Goal: Complete application form

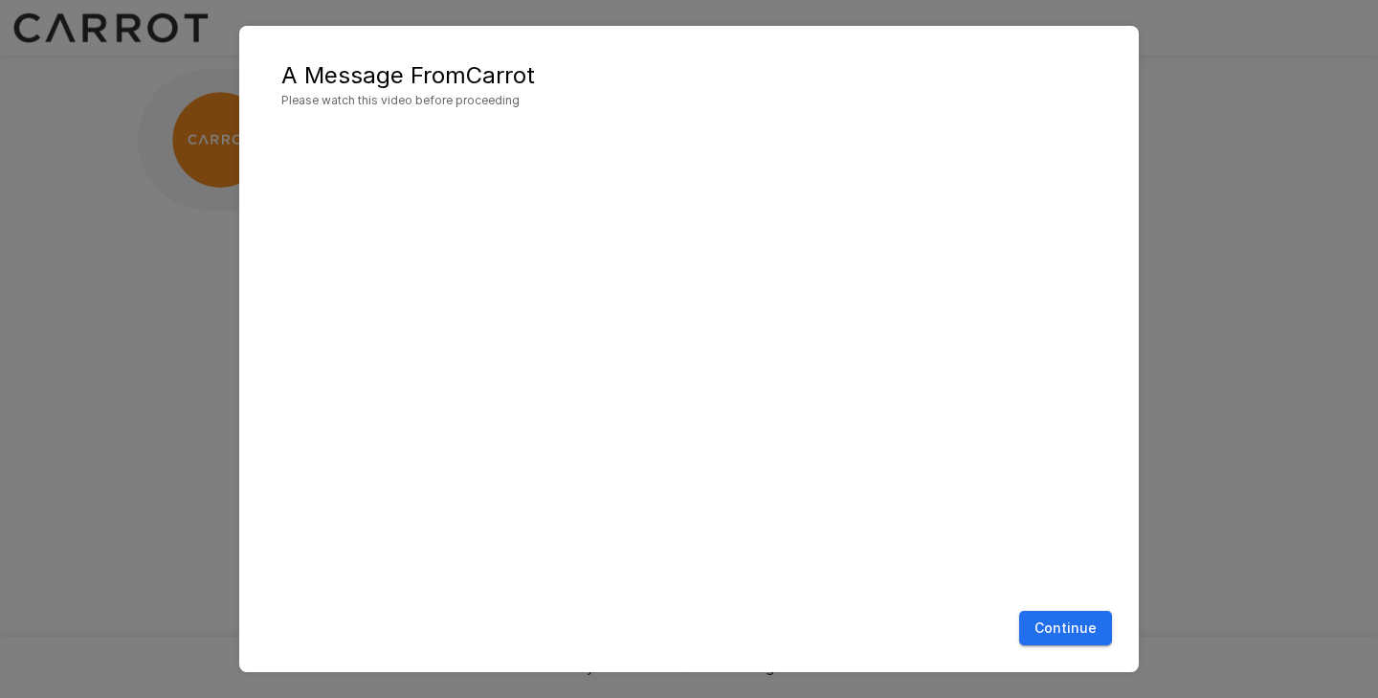
click at [1061, 635] on button "Continue" at bounding box center [1065, 627] width 93 height 35
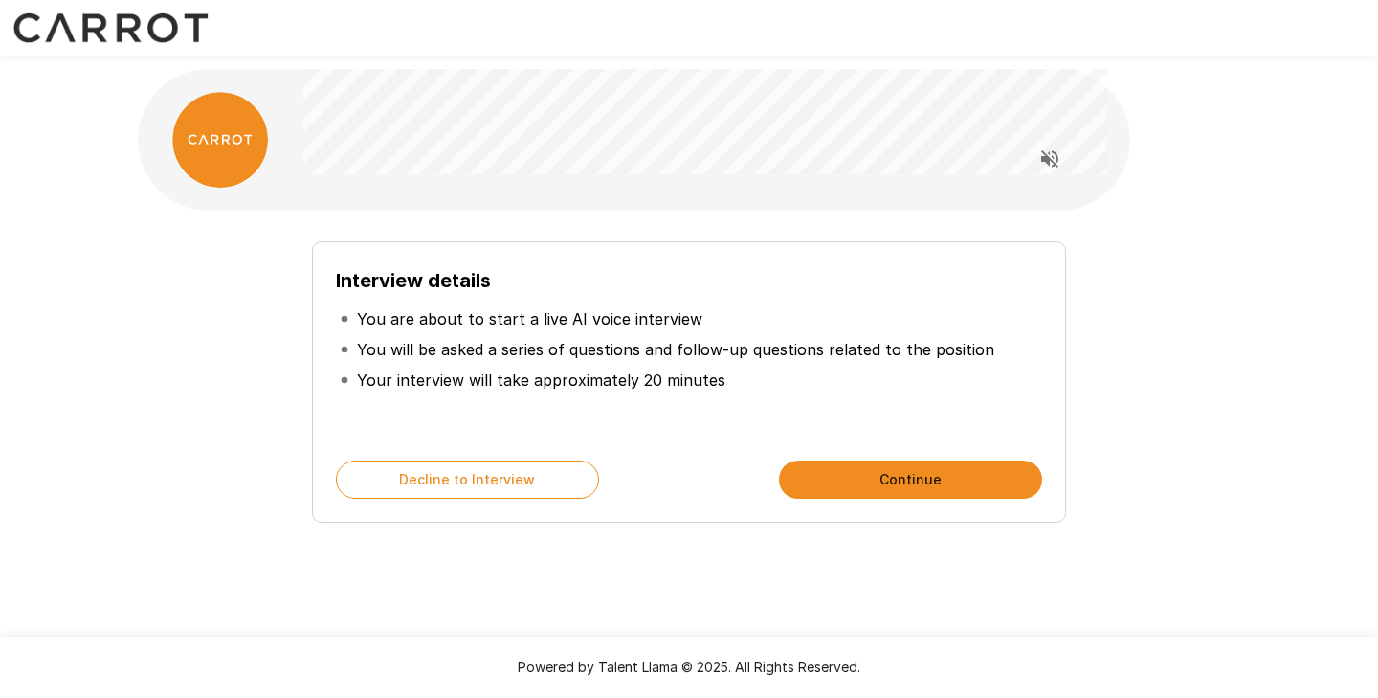
click at [455, 345] on p "You will be asked a series of questions and follow-up questions related to the …" at bounding box center [675, 349] width 637 height 23
click at [564, 350] on p "You will be asked a series of questions and follow-up questions related to the …" at bounding box center [675, 349] width 637 height 23
click at [947, 477] on button "Continue" at bounding box center [910, 479] width 263 height 38
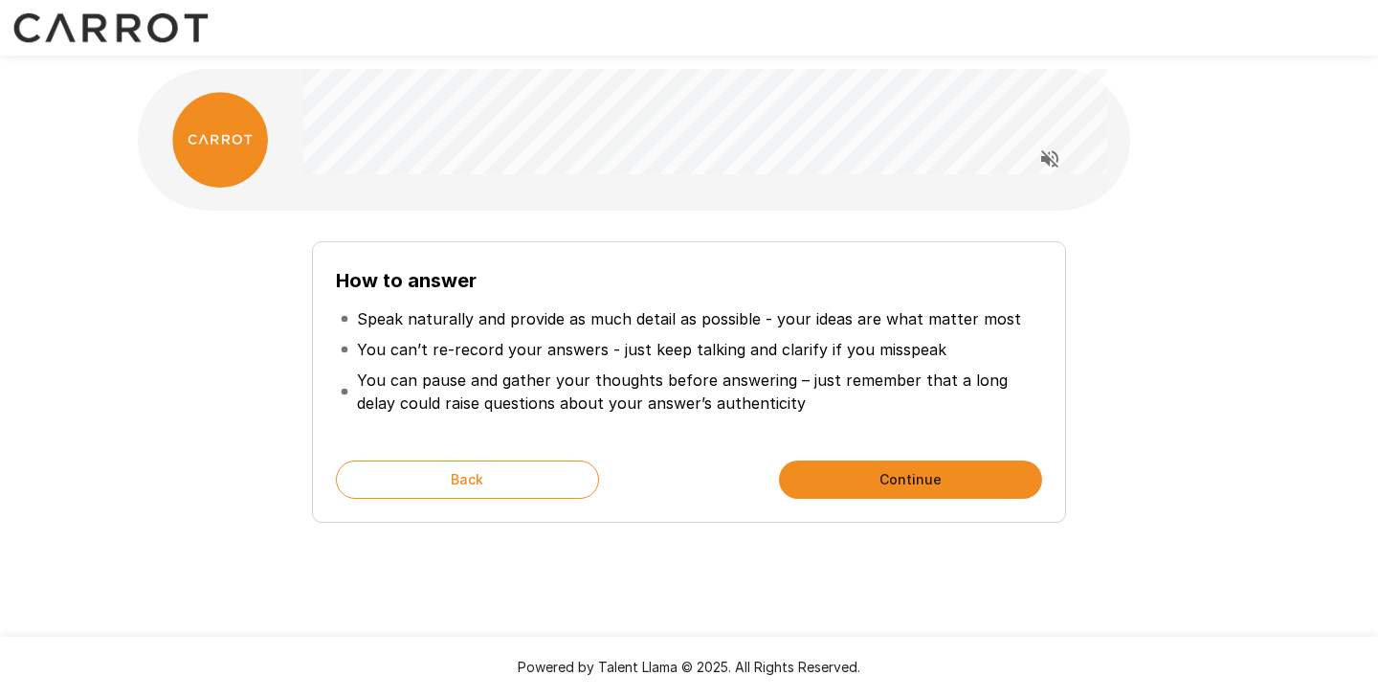
click at [843, 484] on button "Continue" at bounding box center [910, 479] width 263 height 38
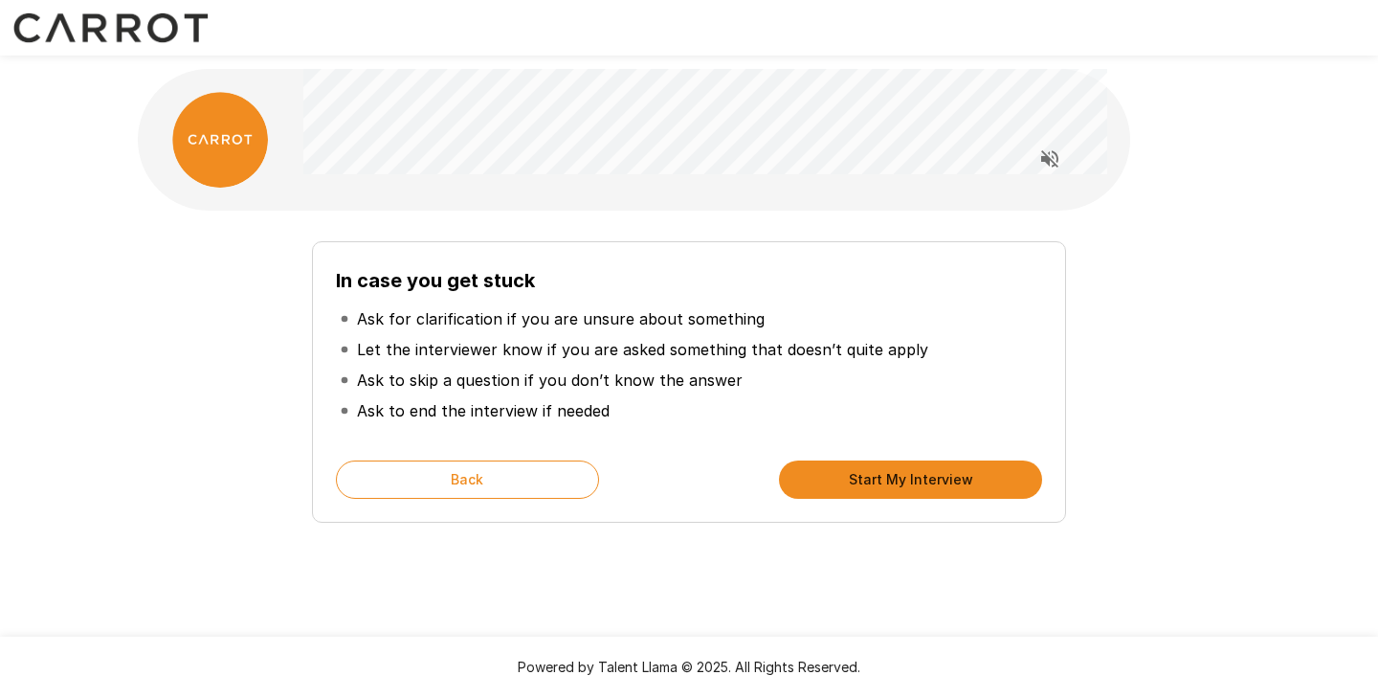
click at [631, 347] on p "Let the interviewer know if you are asked something that doesn’t quite apply" at bounding box center [642, 349] width 571 height 23
click at [437, 382] on p "Ask to skip a question if you don’t know the answer" at bounding box center [550, 379] width 386 height 23
click at [463, 379] on p "Ask to skip a question if you don’t know the answer" at bounding box center [550, 379] width 386 height 23
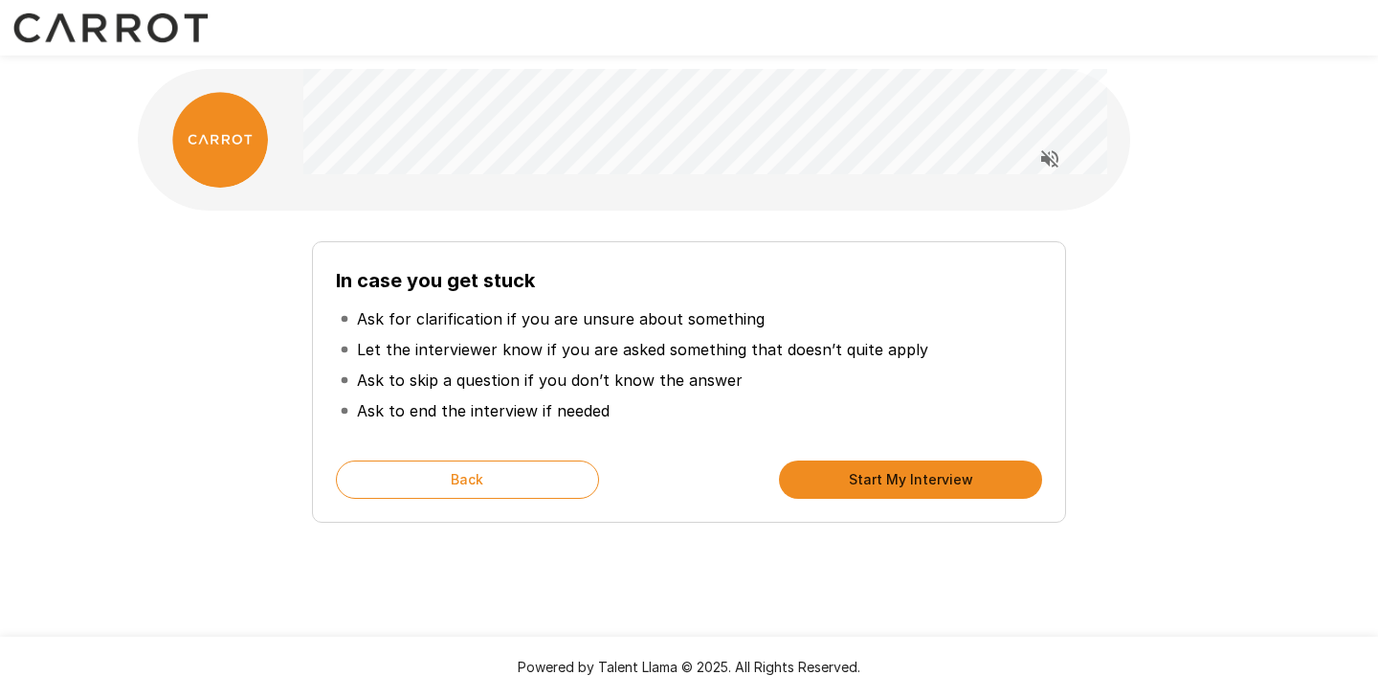
click at [832, 476] on button "Start My Interview" at bounding box center [910, 479] width 263 height 38
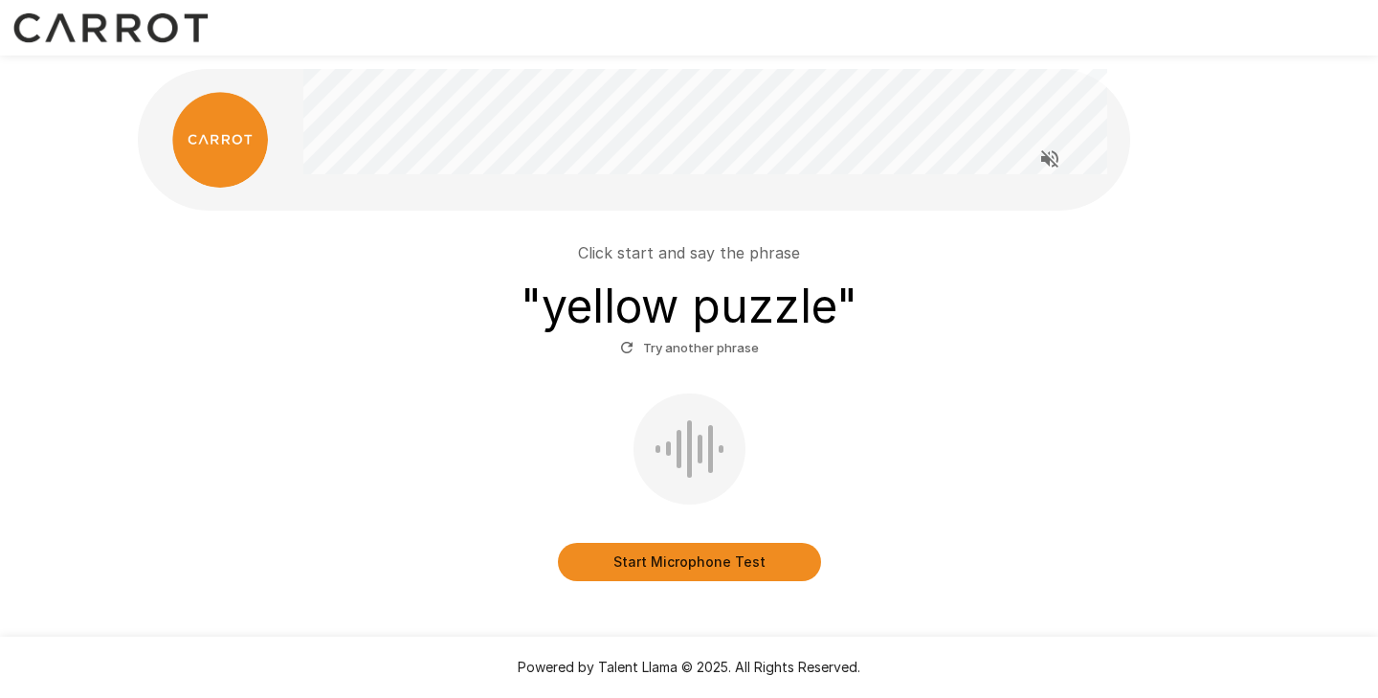
click at [711, 567] on button "Start Microphone Test" at bounding box center [689, 562] width 263 height 38
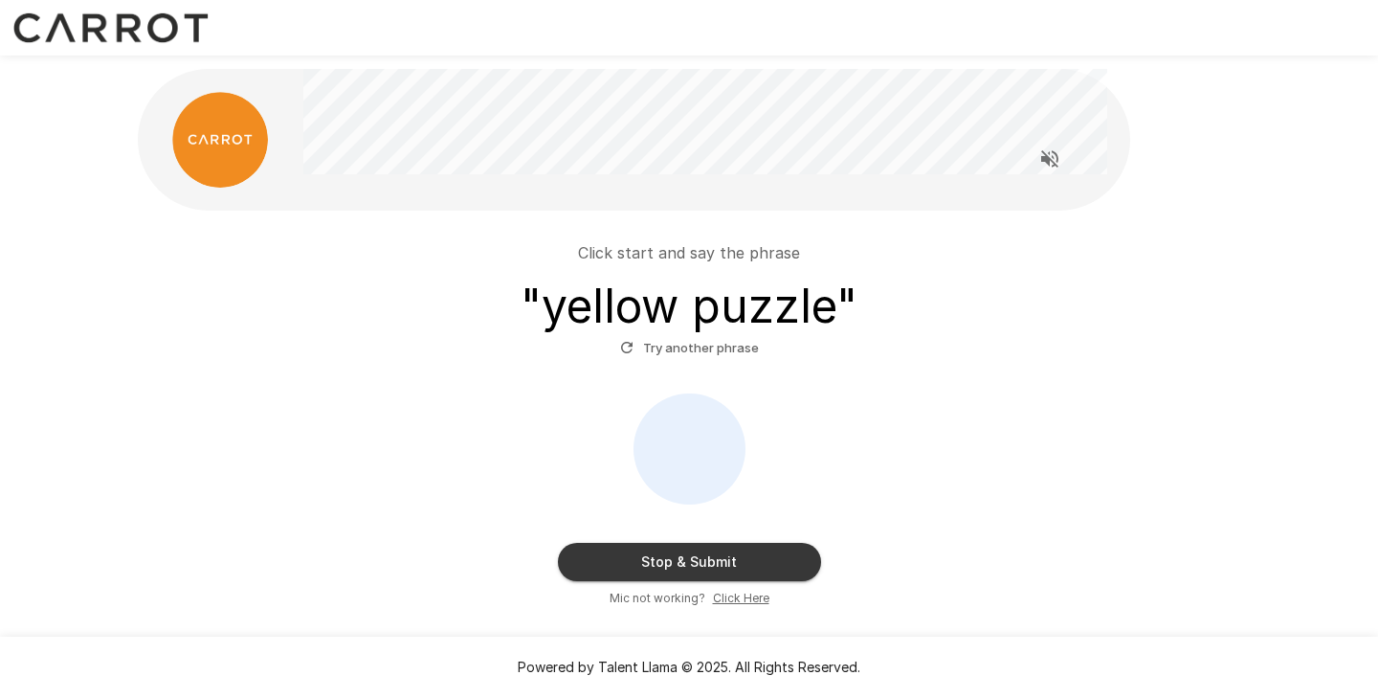
click at [694, 350] on button "Try another phrase" at bounding box center [689, 348] width 148 height 30
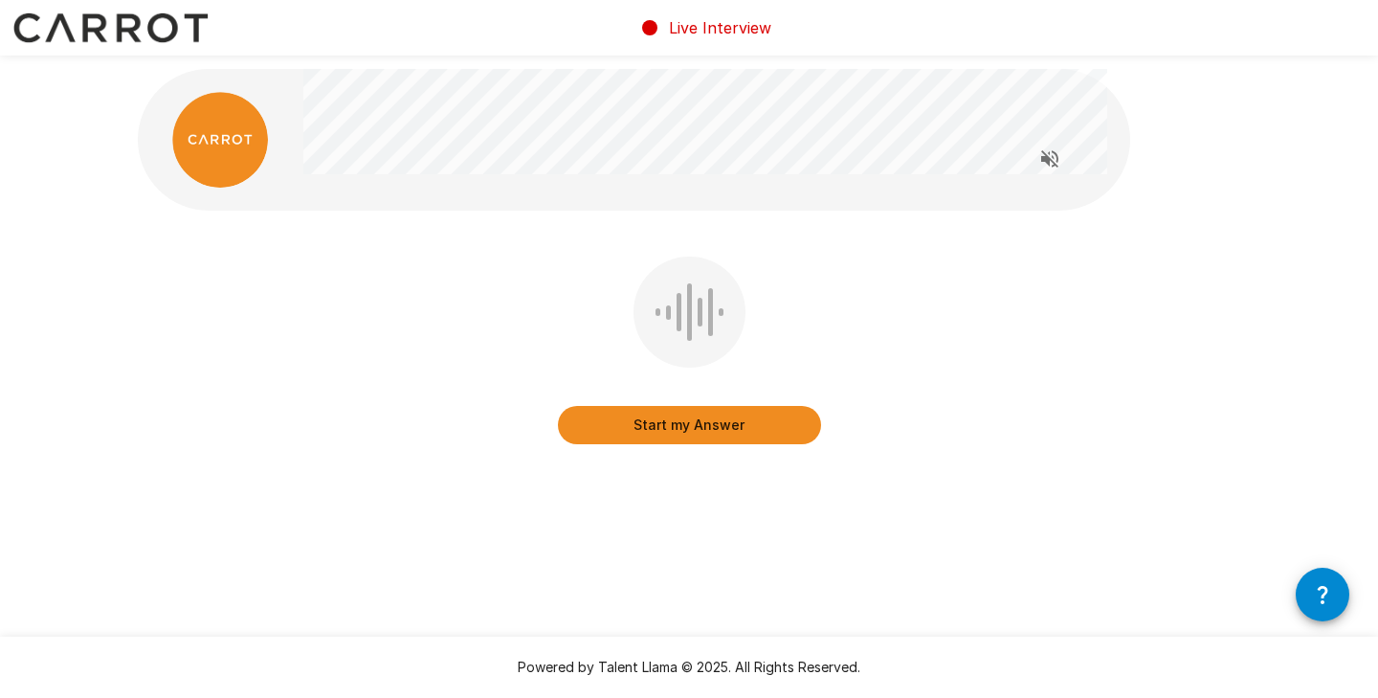
click at [735, 431] on button "Start my Answer" at bounding box center [689, 425] width 263 height 38
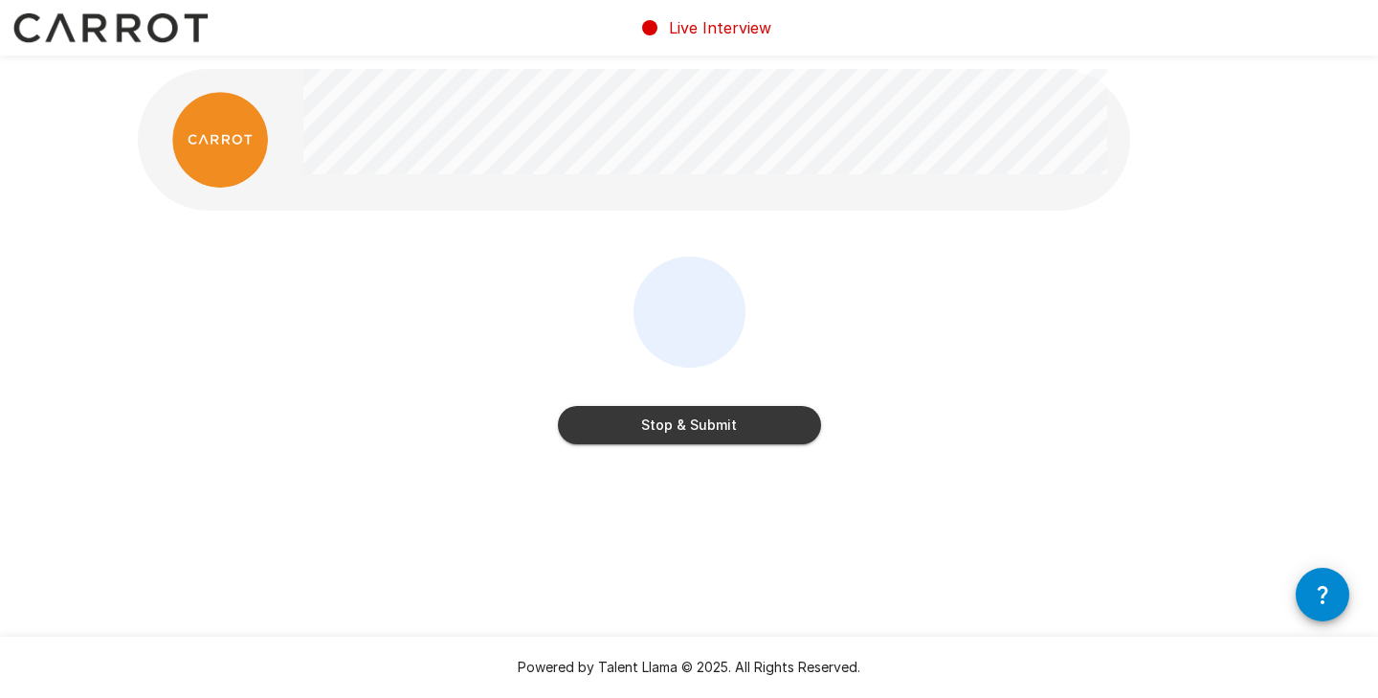
click at [735, 431] on button "Stop & Submit" at bounding box center [689, 425] width 263 height 38
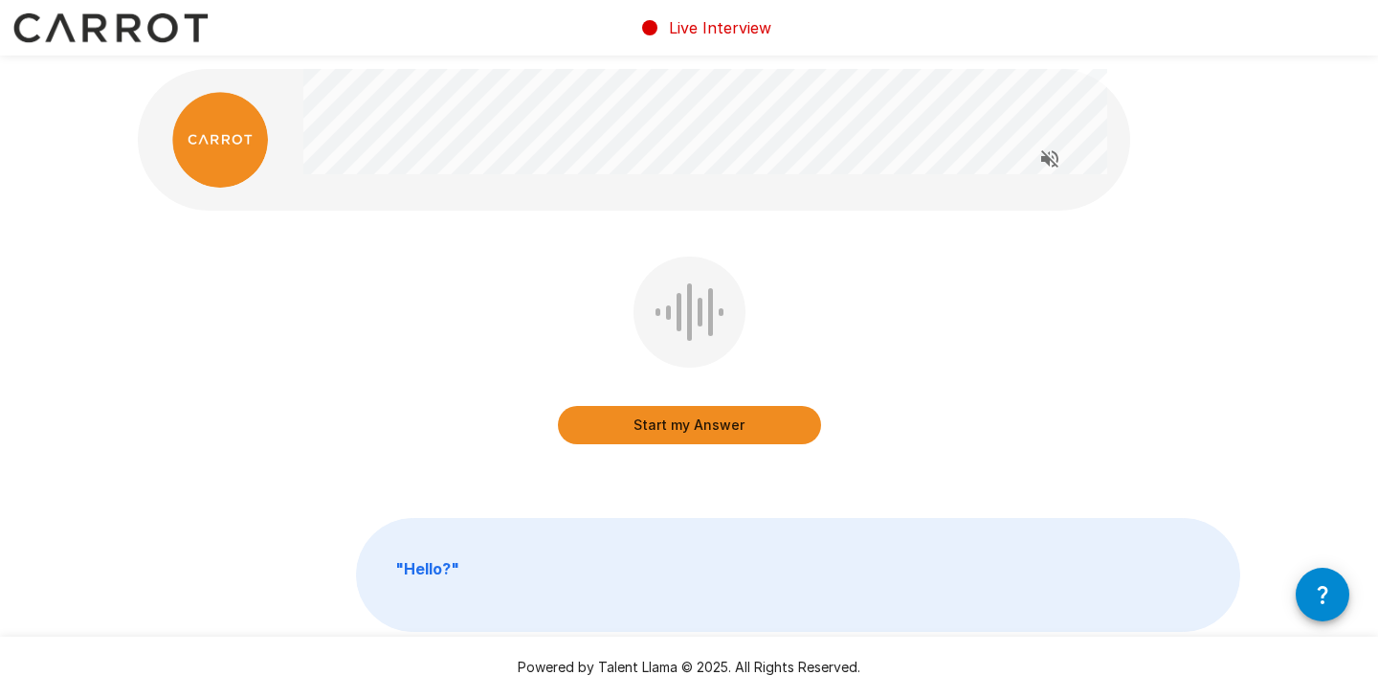
click at [729, 422] on button "Start my Answer" at bounding box center [689, 425] width 263 height 38
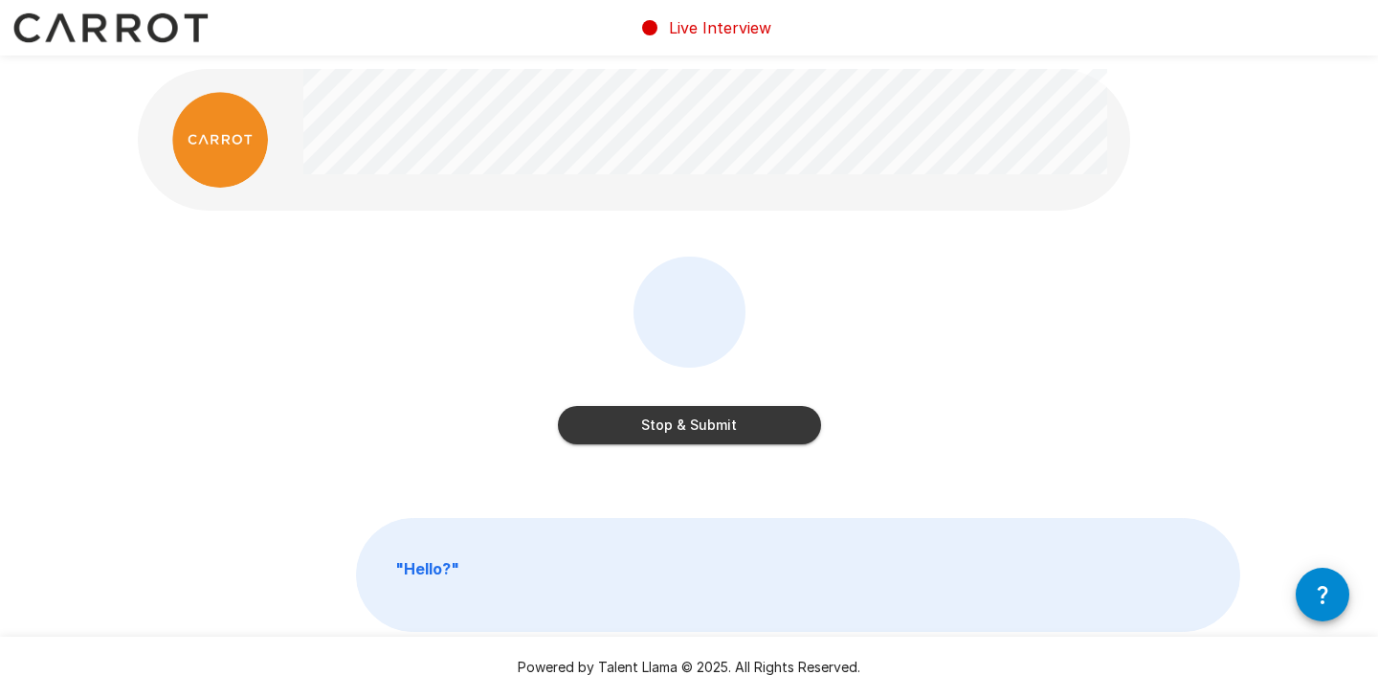
click at [729, 422] on button "Stop & Submit" at bounding box center [689, 425] width 263 height 38
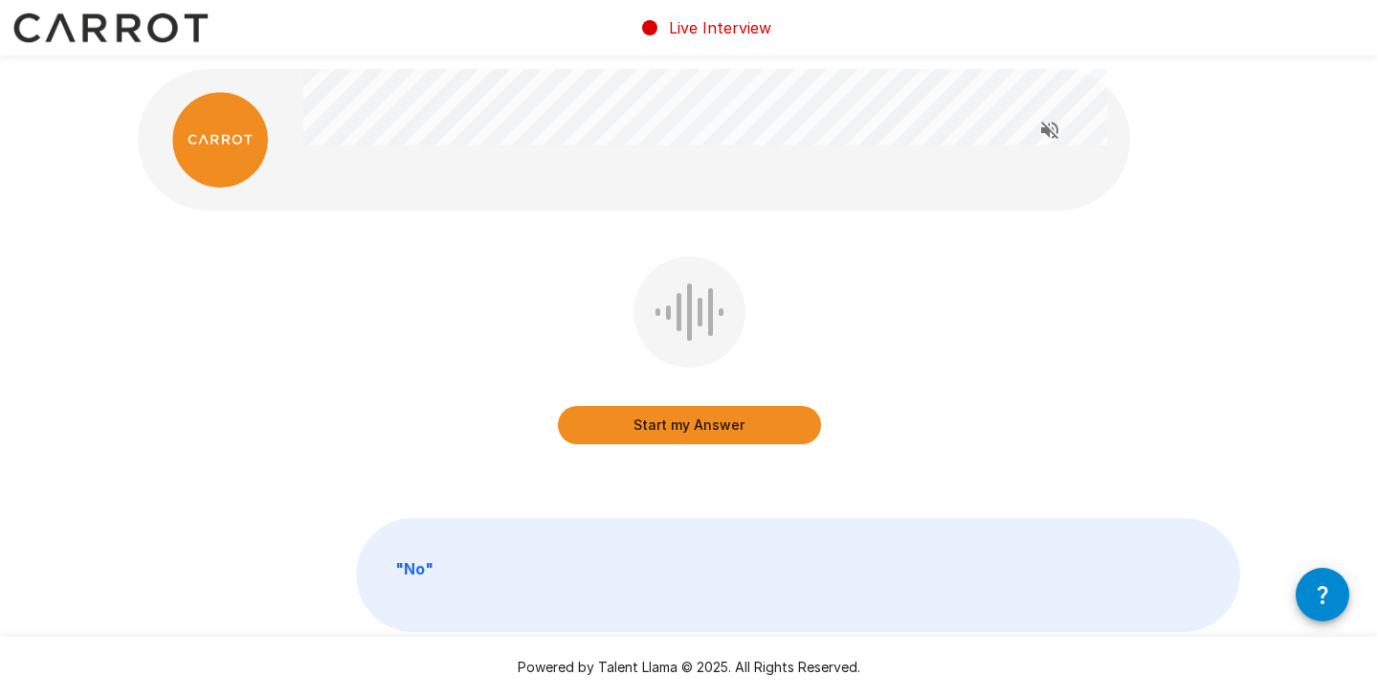
click at [720, 419] on button "Start my Answer" at bounding box center [689, 425] width 263 height 38
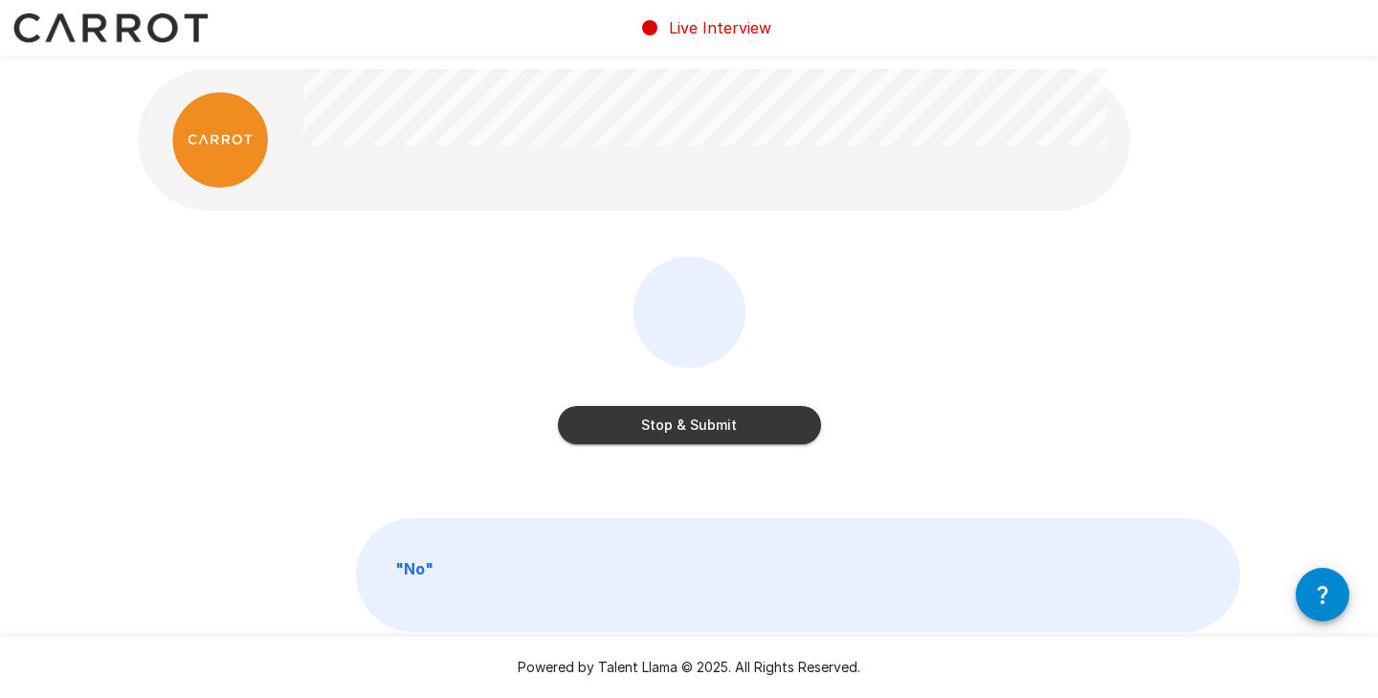
click at [720, 419] on button "Stop & Submit" at bounding box center [689, 425] width 263 height 38
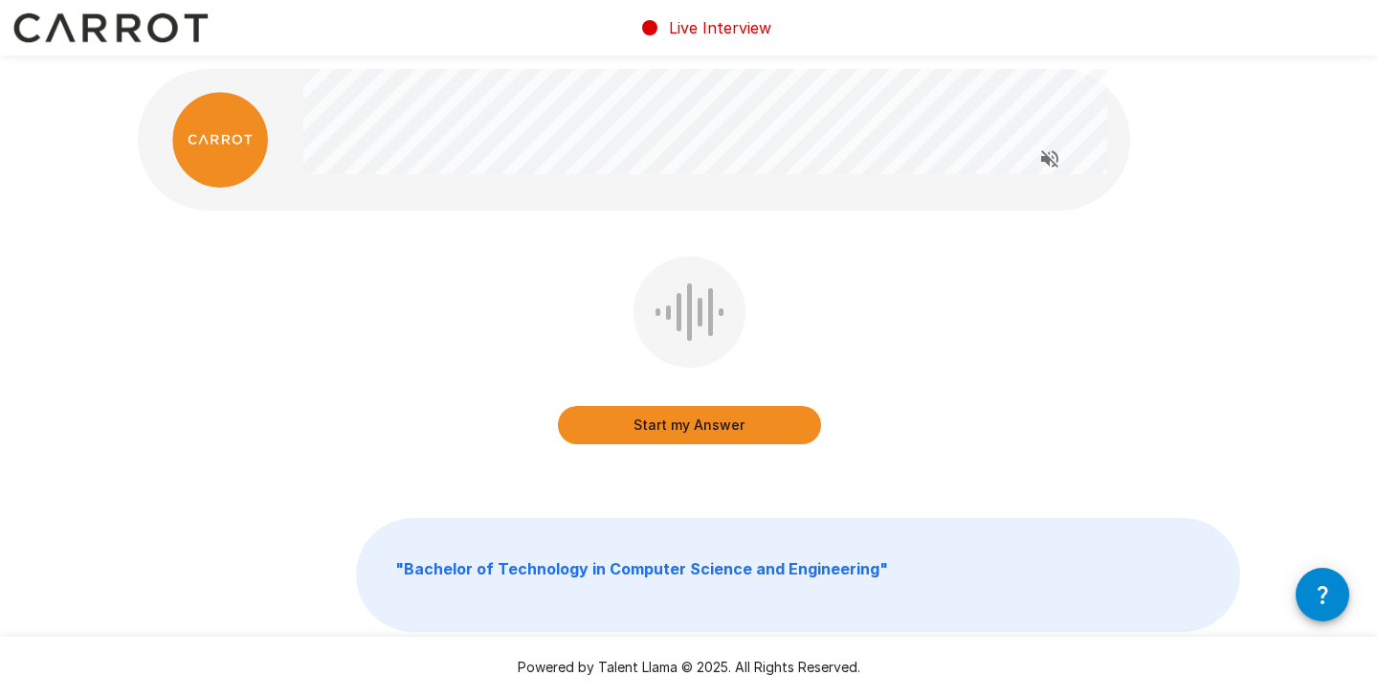
click at [718, 427] on button "Start my Answer" at bounding box center [689, 425] width 263 height 38
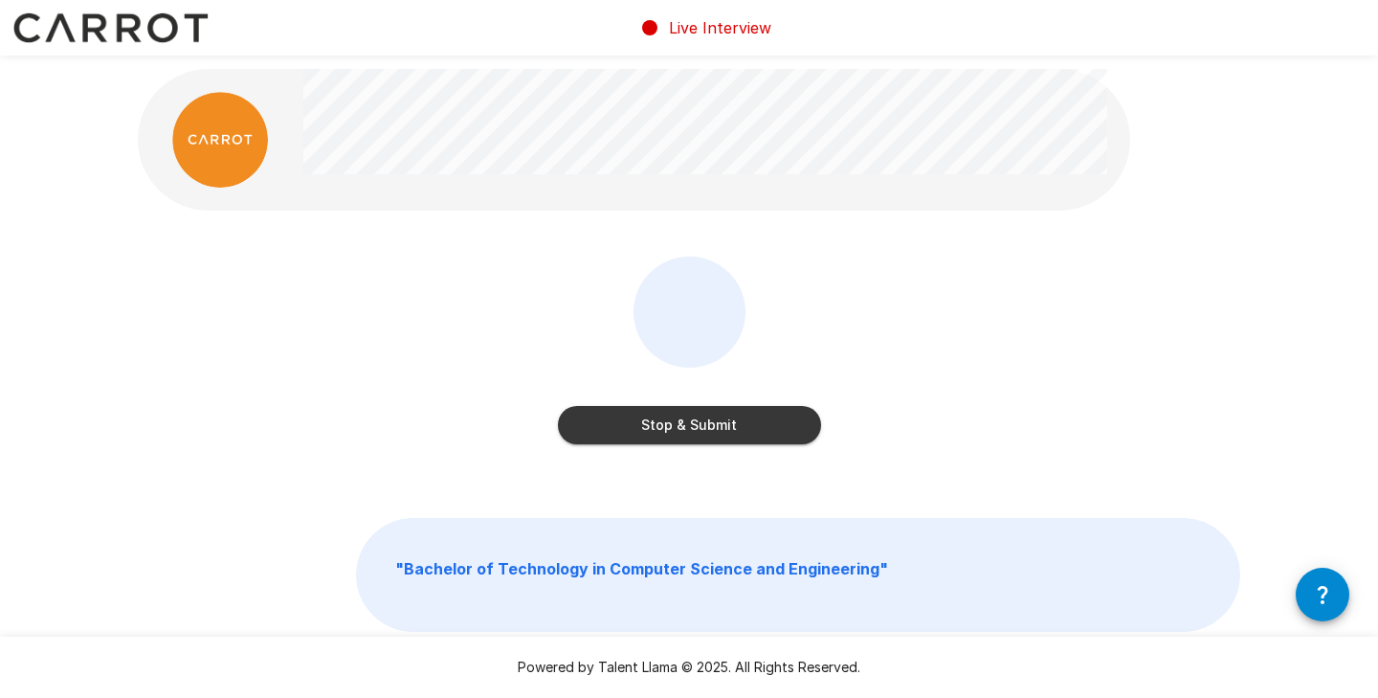
click at [718, 427] on button "Stop & Submit" at bounding box center [689, 425] width 263 height 38
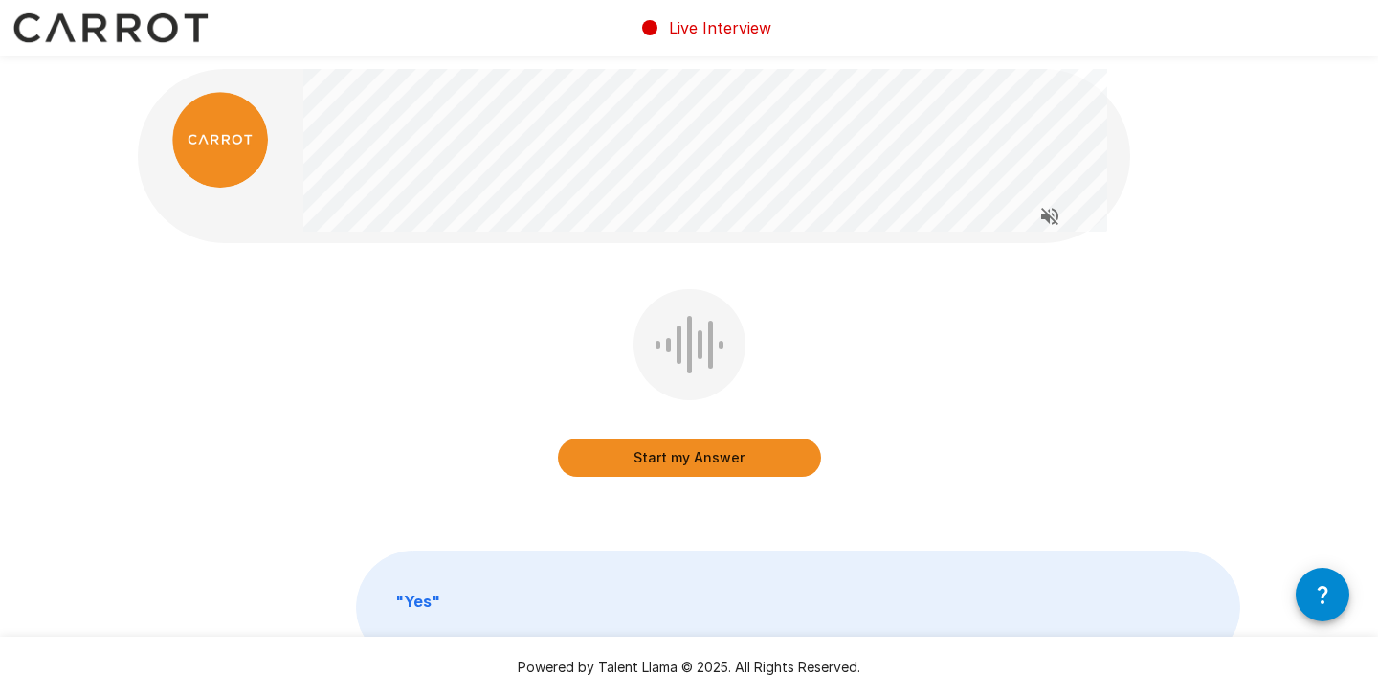
click at [693, 454] on button "Start my Answer" at bounding box center [689, 457] width 263 height 38
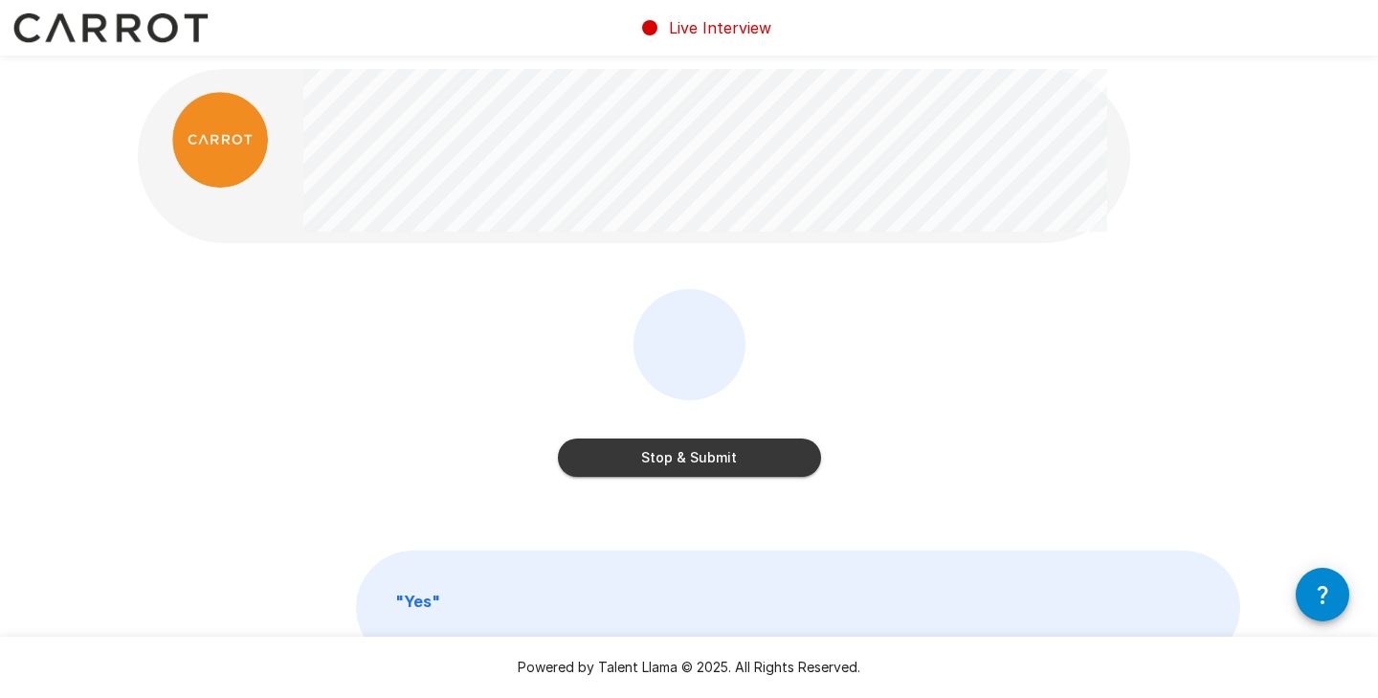
click at [735, 457] on button "Stop & Submit" at bounding box center [689, 457] width 263 height 38
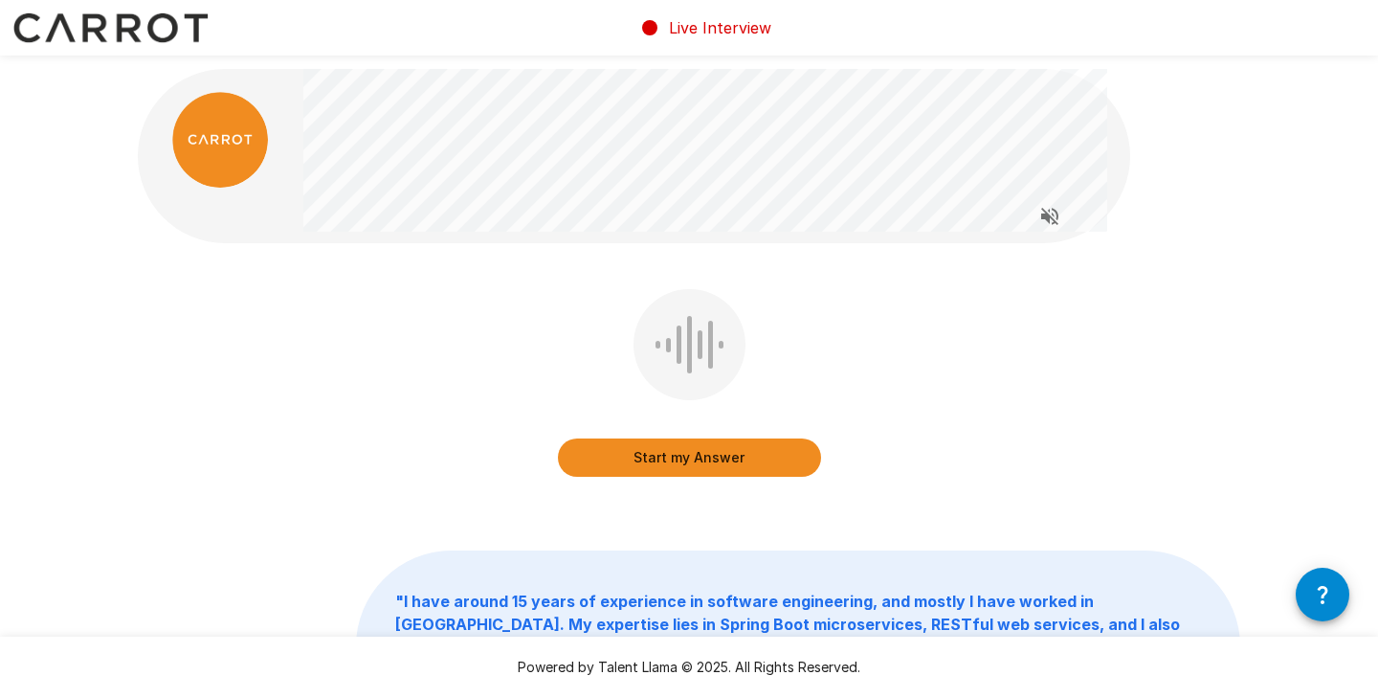
click at [755, 457] on button "Start my Answer" at bounding box center [689, 457] width 263 height 38
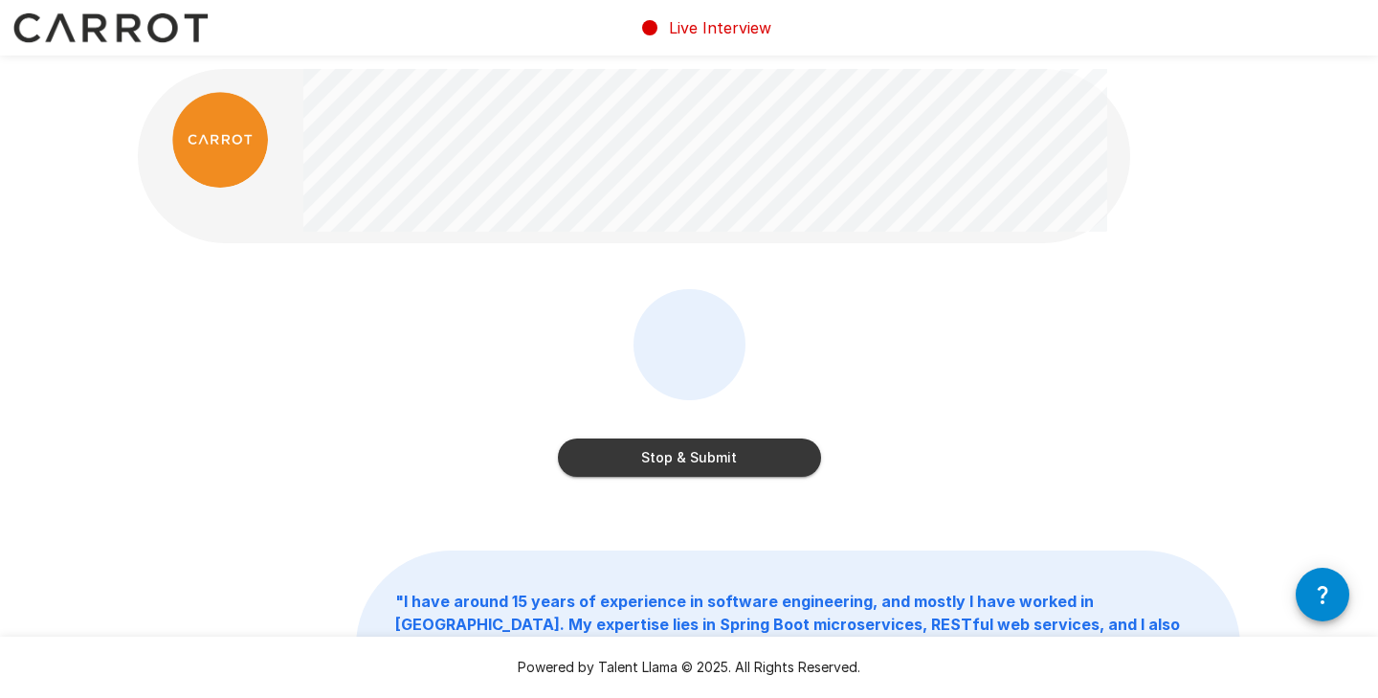
click at [697, 453] on button "Stop & Submit" at bounding box center [689, 457] width 263 height 38
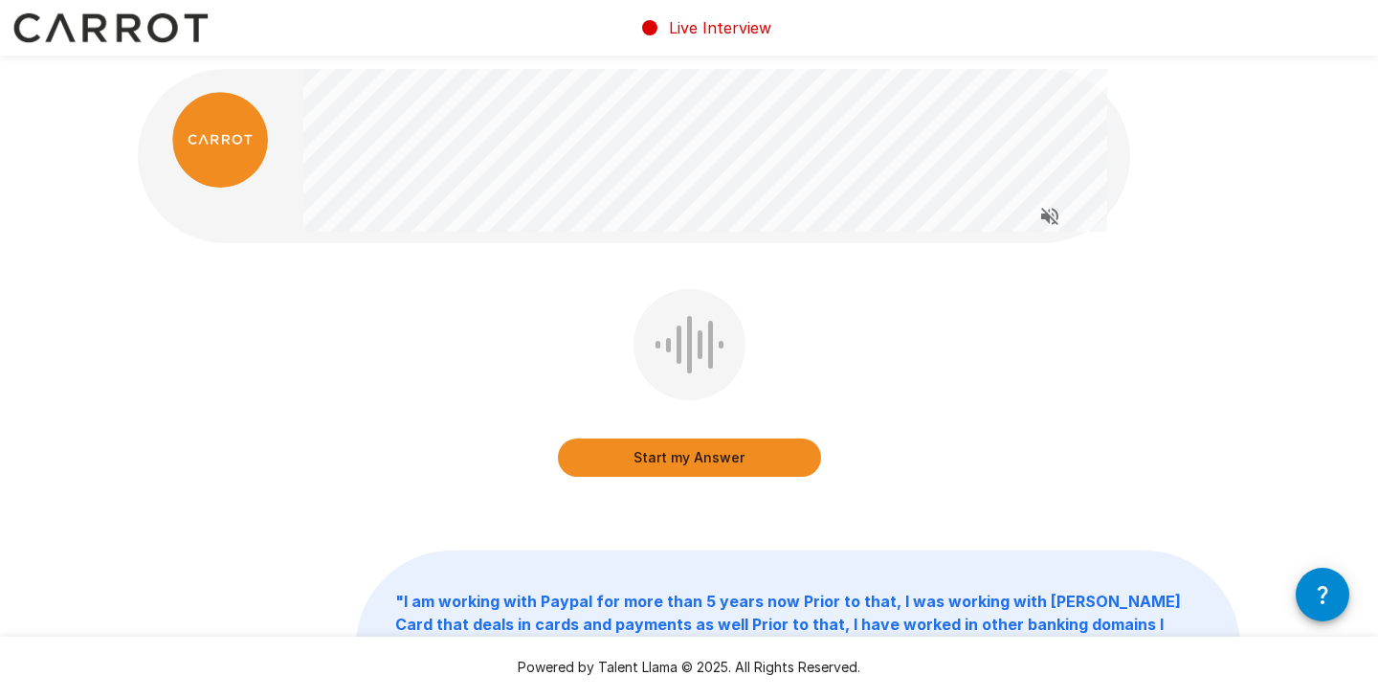
click at [675, 459] on button "Start my Answer" at bounding box center [689, 457] width 263 height 38
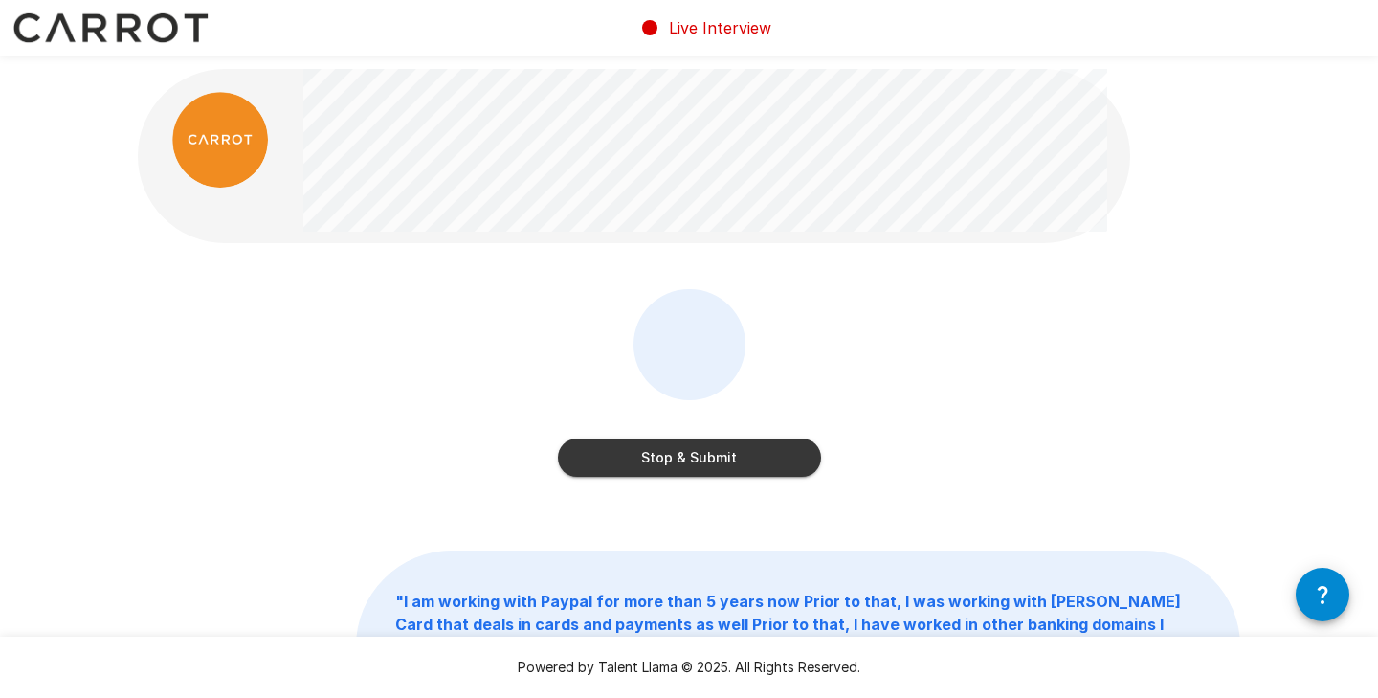
click at [688, 459] on button "Stop & Submit" at bounding box center [689, 457] width 263 height 38
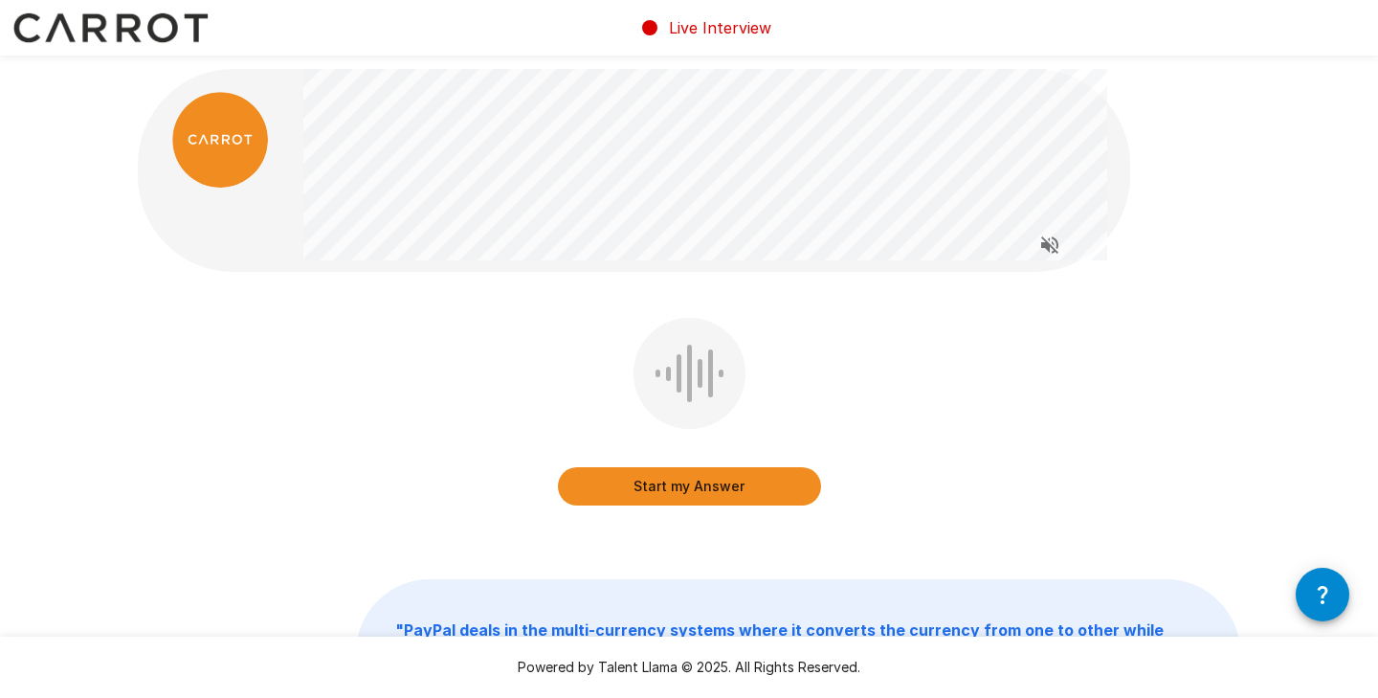
click at [691, 484] on button "Start my Answer" at bounding box center [689, 486] width 263 height 38
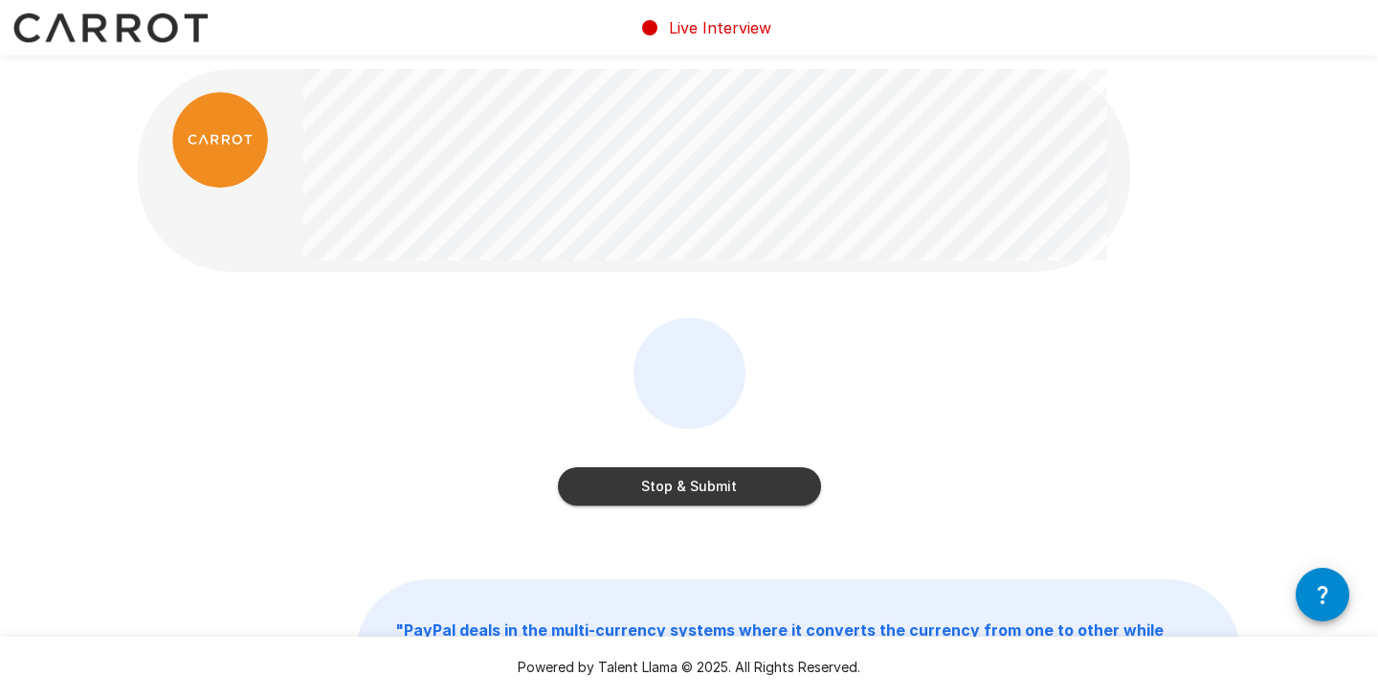
click at [686, 487] on button "Stop & Submit" at bounding box center [689, 486] width 263 height 38
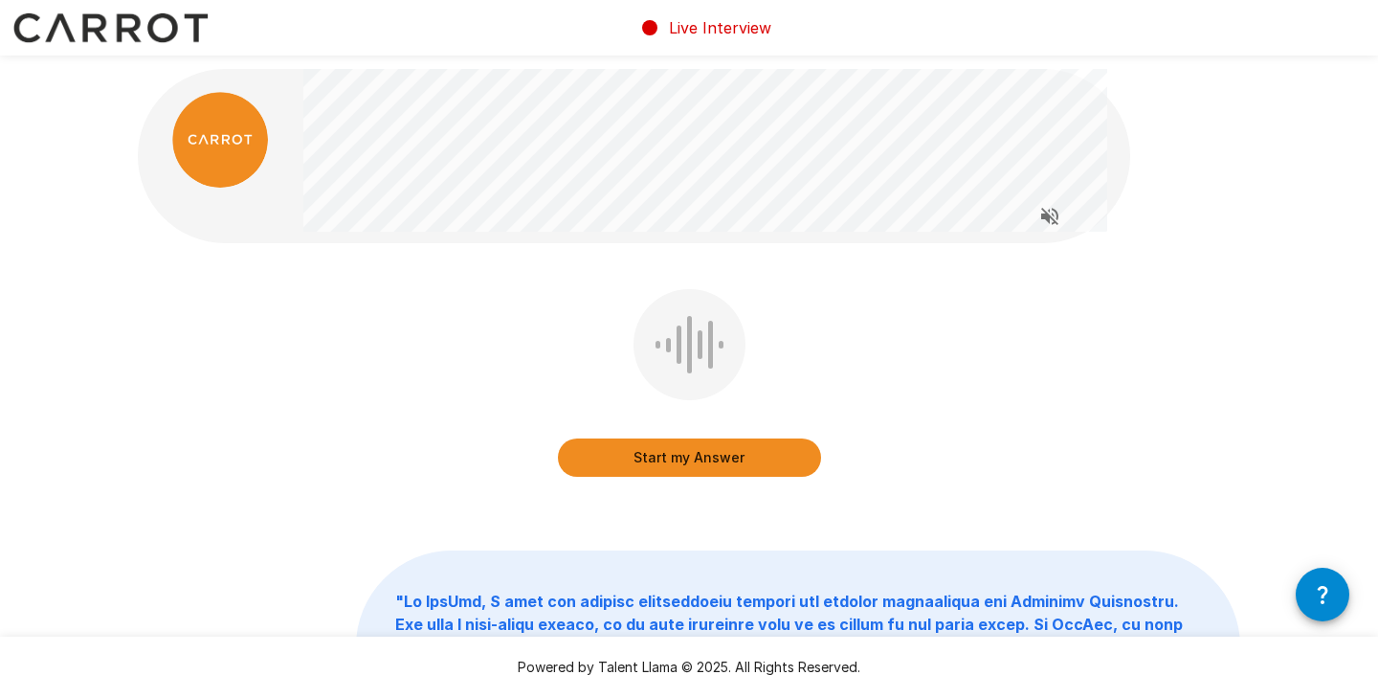
click at [681, 459] on button "Start my Answer" at bounding box center [689, 457] width 263 height 38
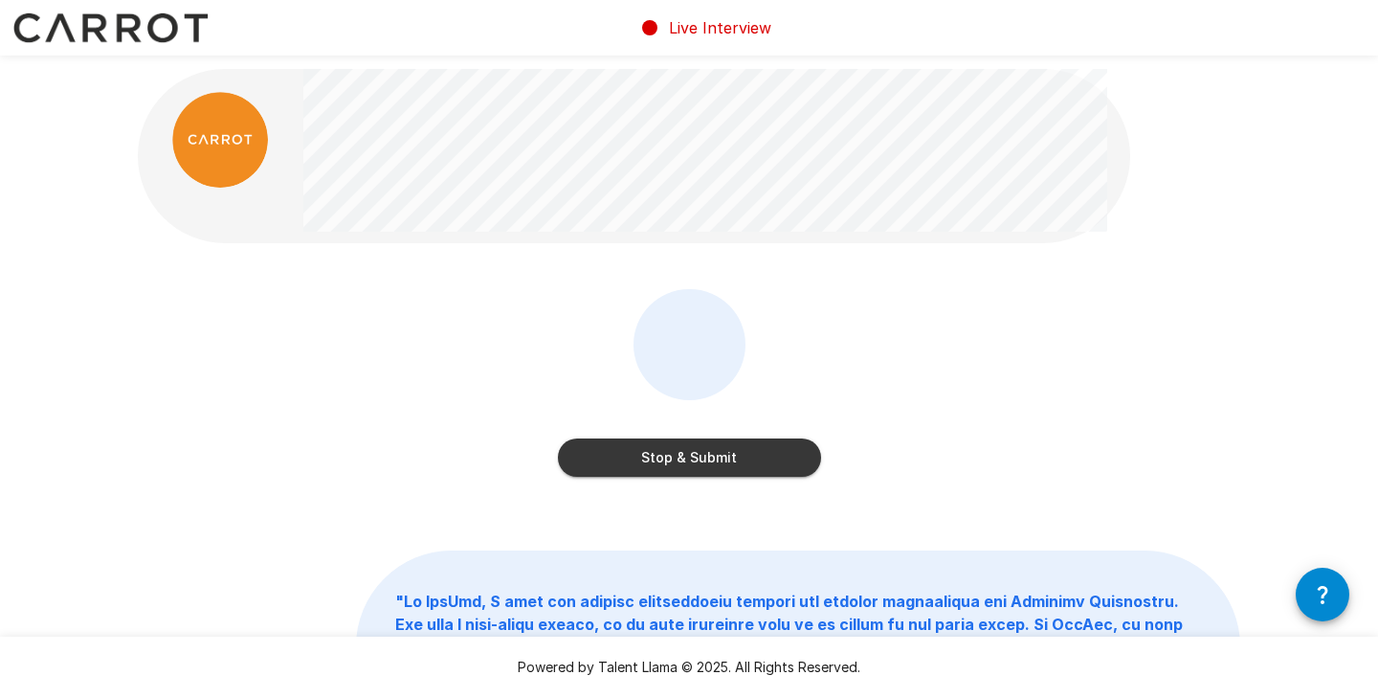
click at [706, 455] on button "Stop & Submit" at bounding box center [689, 457] width 263 height 38
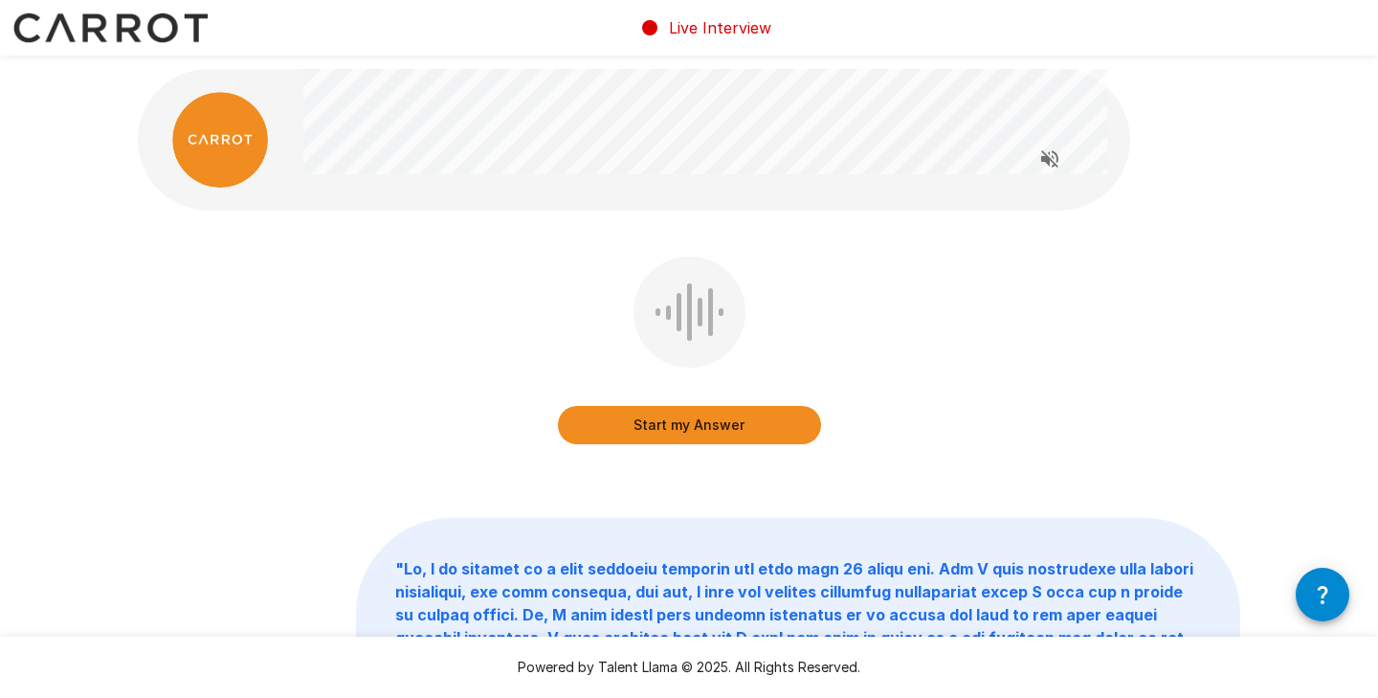
click at [658, 421] on button "Start my Answer" at bounding box center [689, 425] width 263 height 38
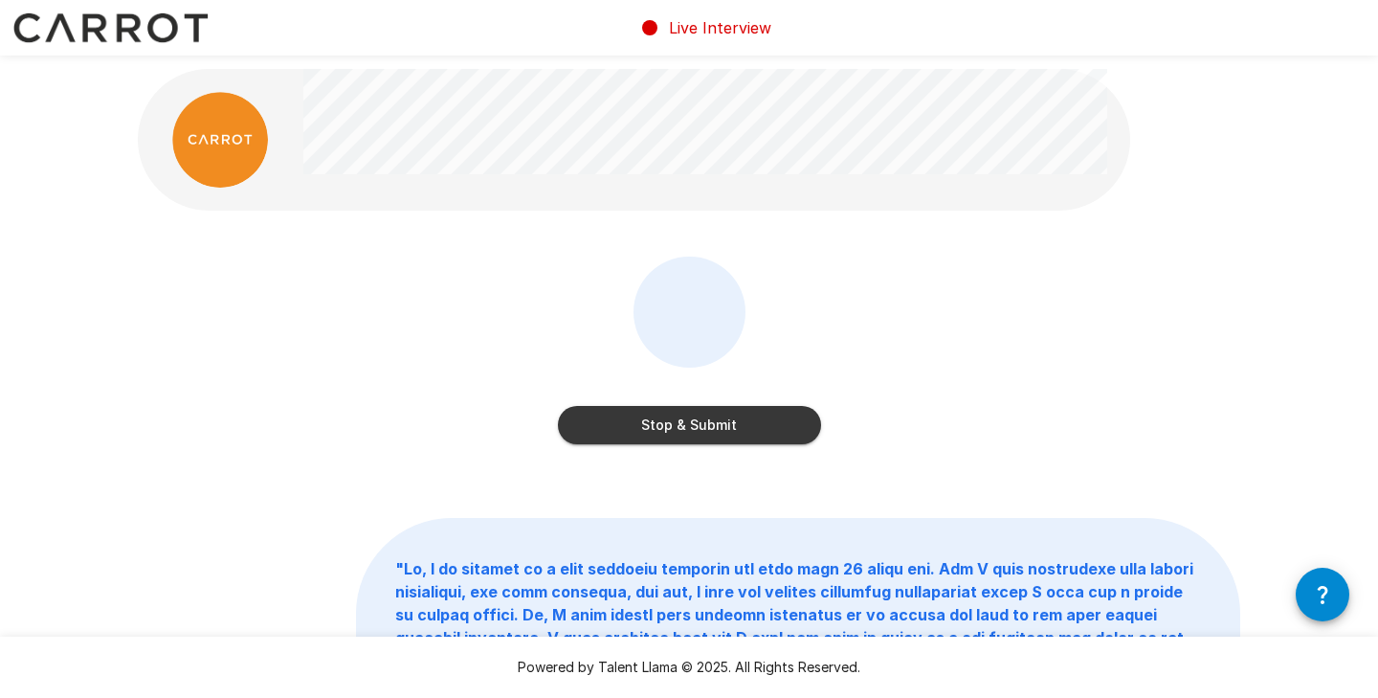
click at [708, 423] on button "Stop & Submit" at bounding box center [689, 425] width 263 height 38
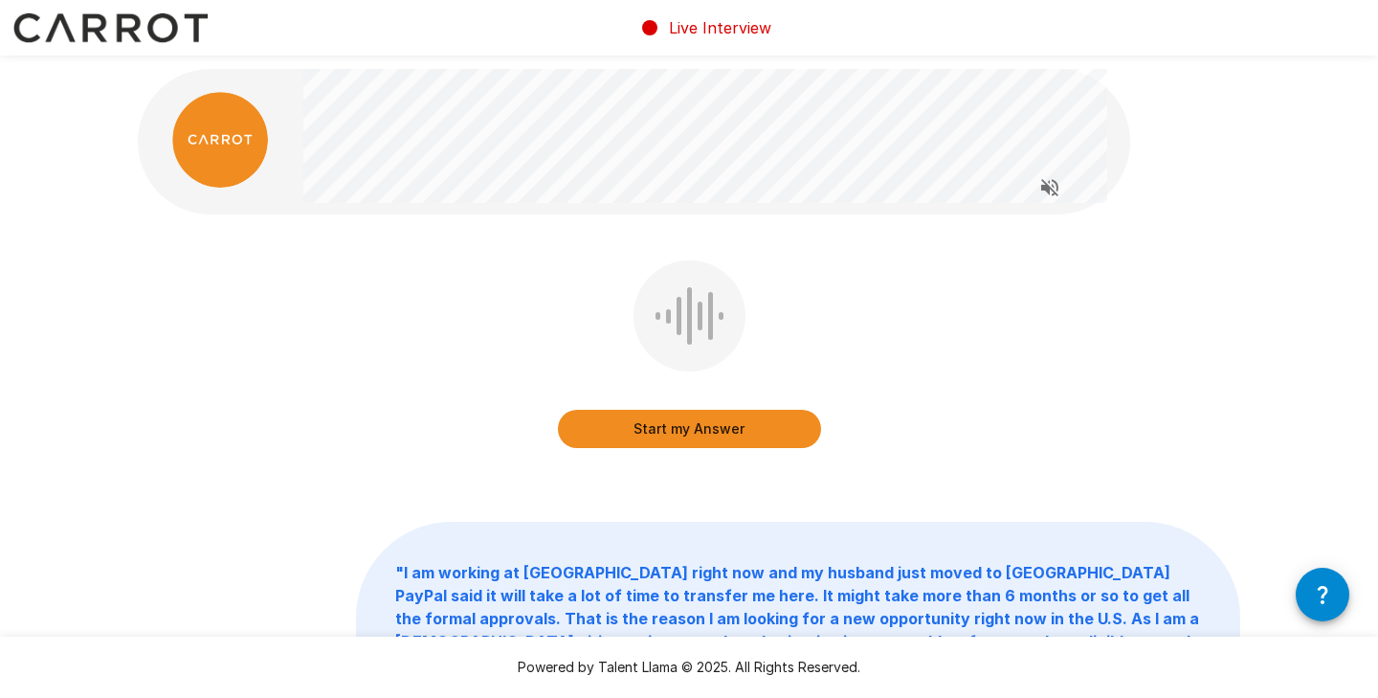
click at [727, 429] on button "Start my Answer" at bounding box center [689, 429] width 263 height 38
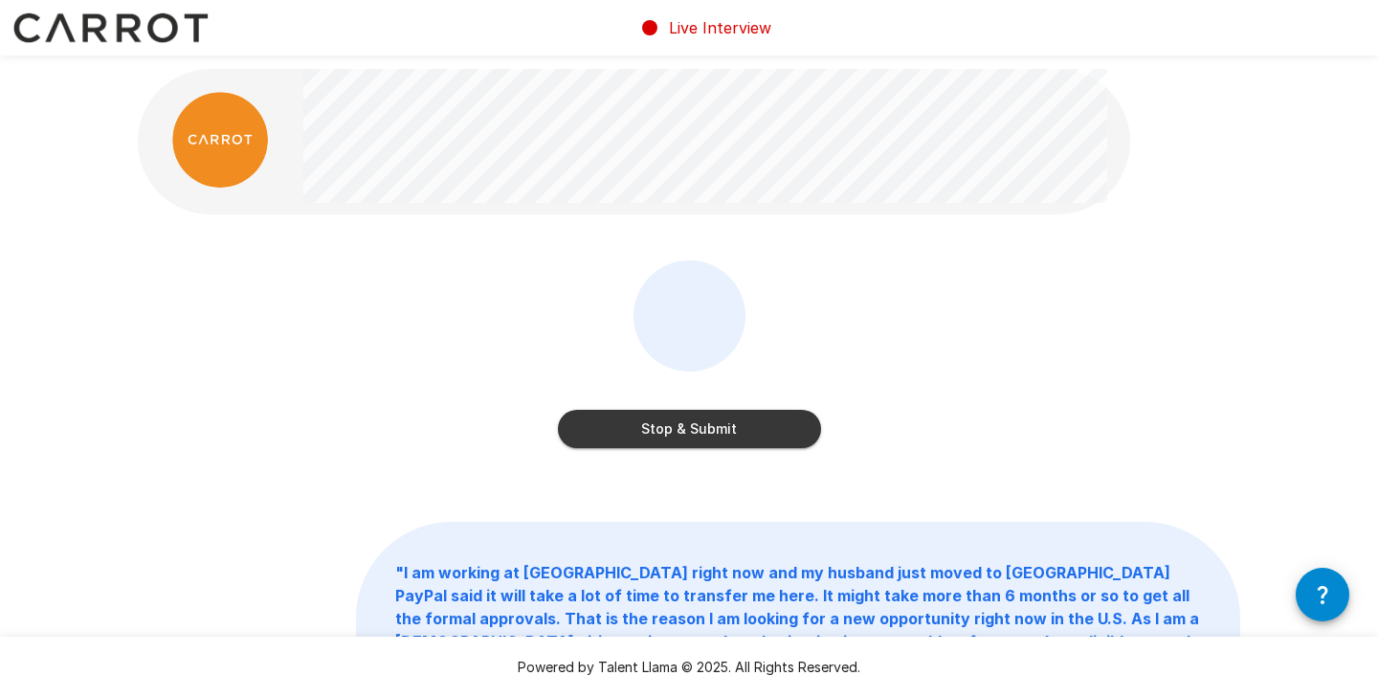
click at [727, 429] on button "Stop & Submit" at bounding box center [689, 429] width 263 height 38
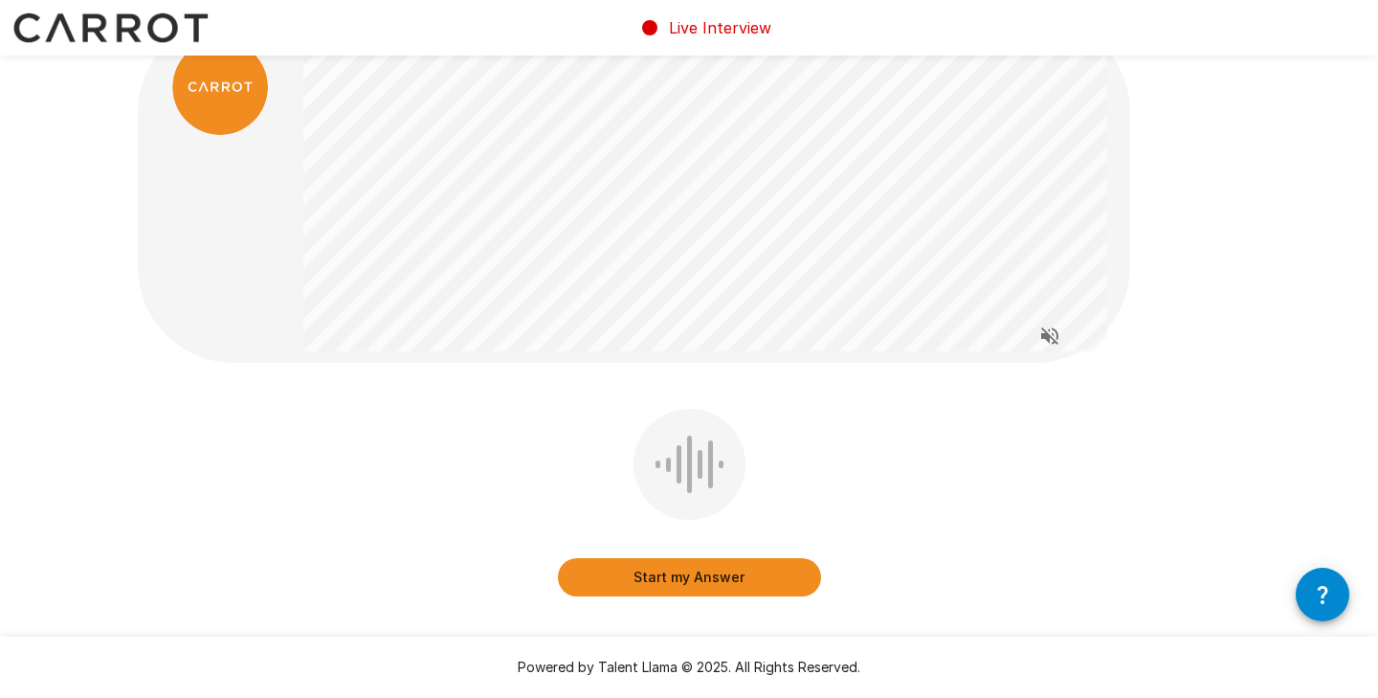
scroll to position [56, 0]
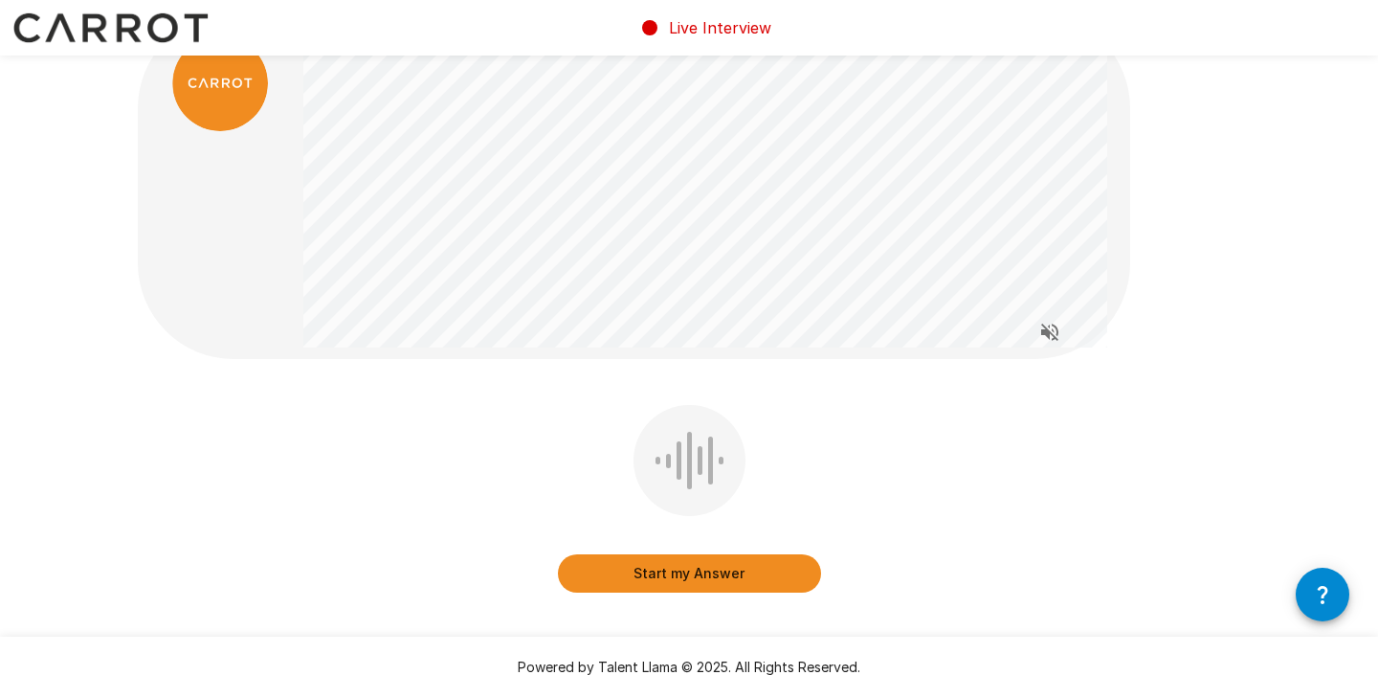
click at [661, 570] on button "Start my Answer" at bounding box center [689, 573] width 263 height 38
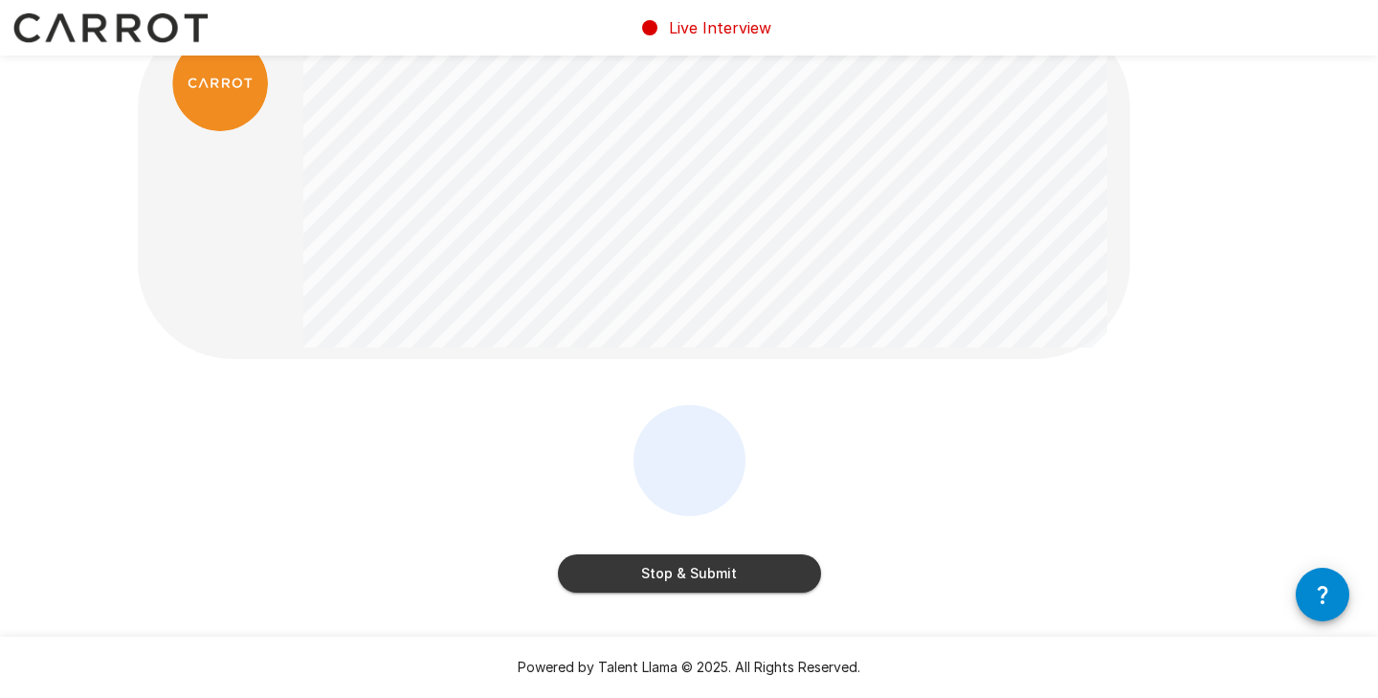
click at [694, 565] on button "Stop & Submit" at bounding box center [689, 573] width 263 height 38
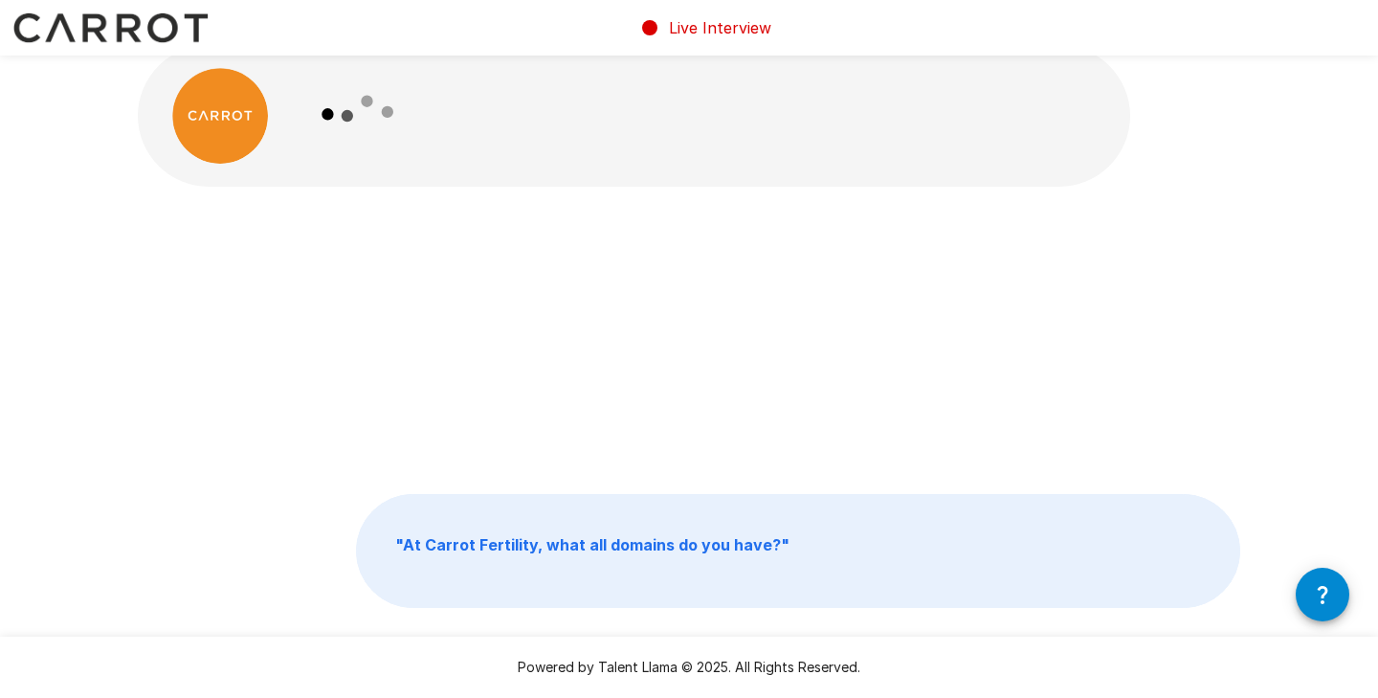
scroll to position [15, 0]
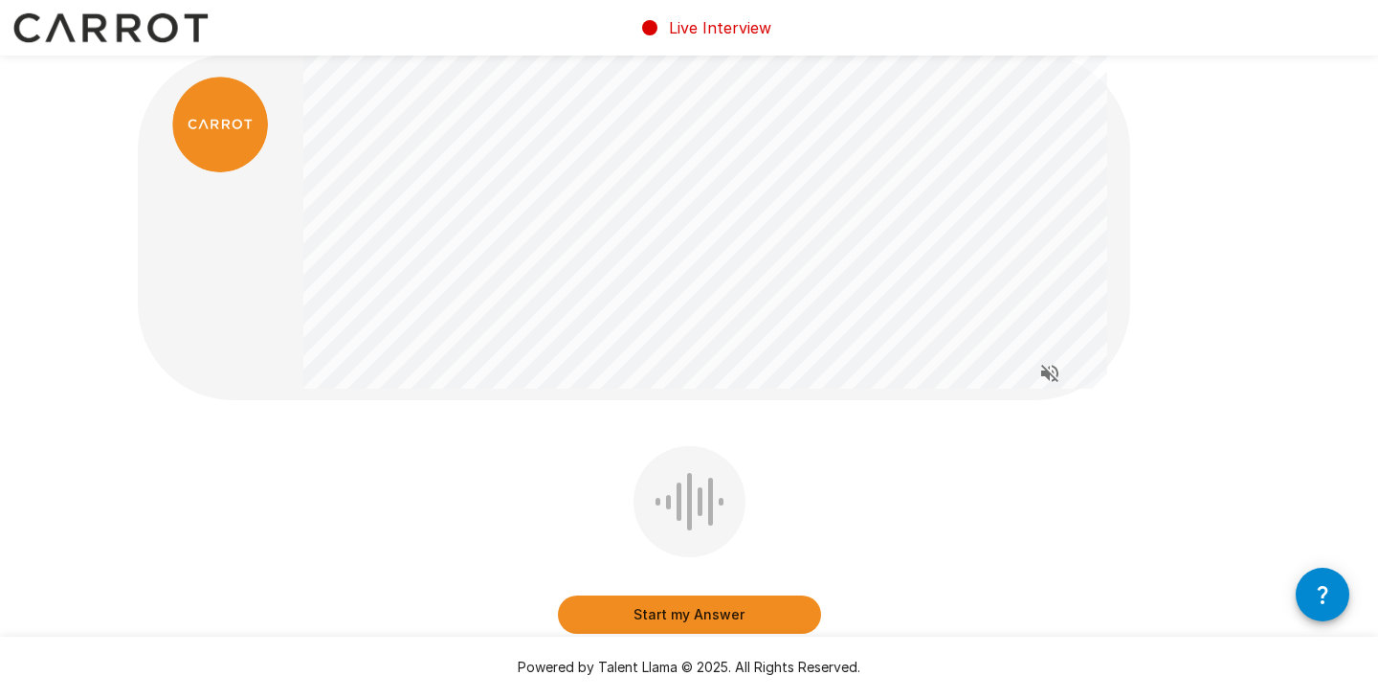
click at [703, 616] on button "Start my Answer" at bounding box center [689, 614] width 263 height 38
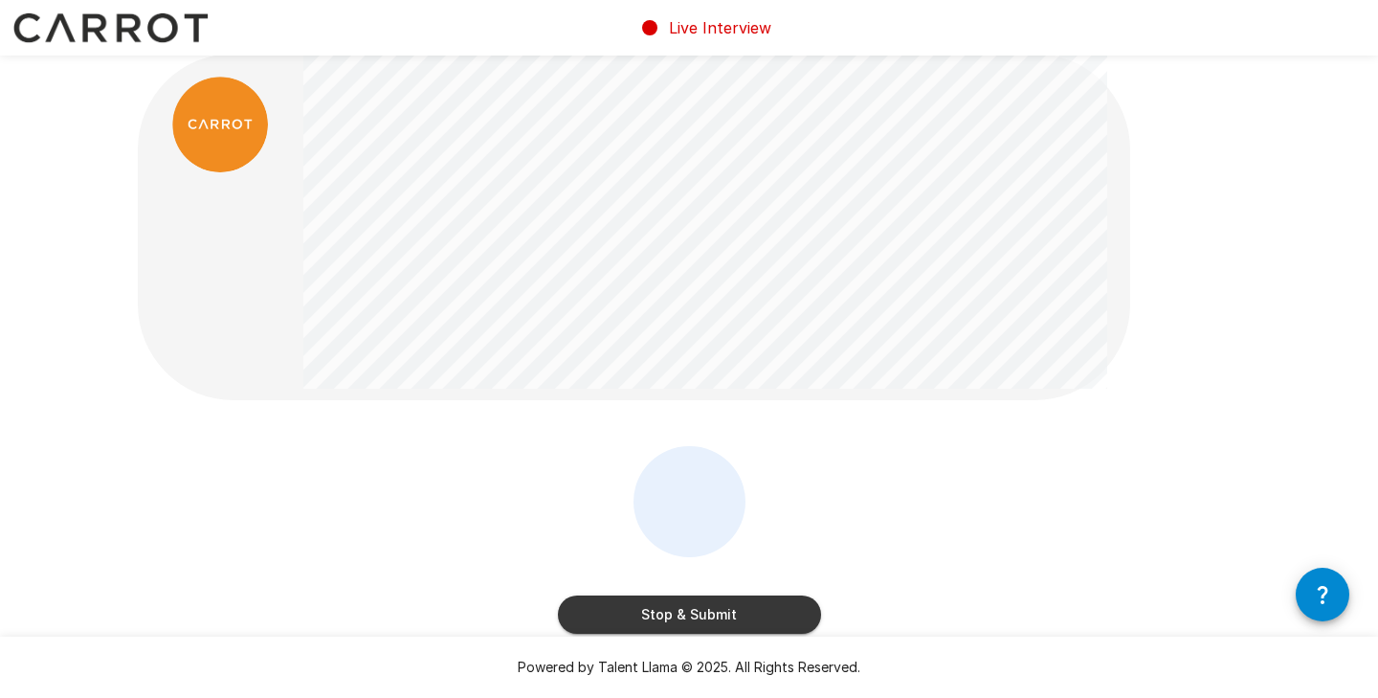
click at [709, 611] on button "Stop & Submit" at bounding box center [689, 614] width 263 height 38
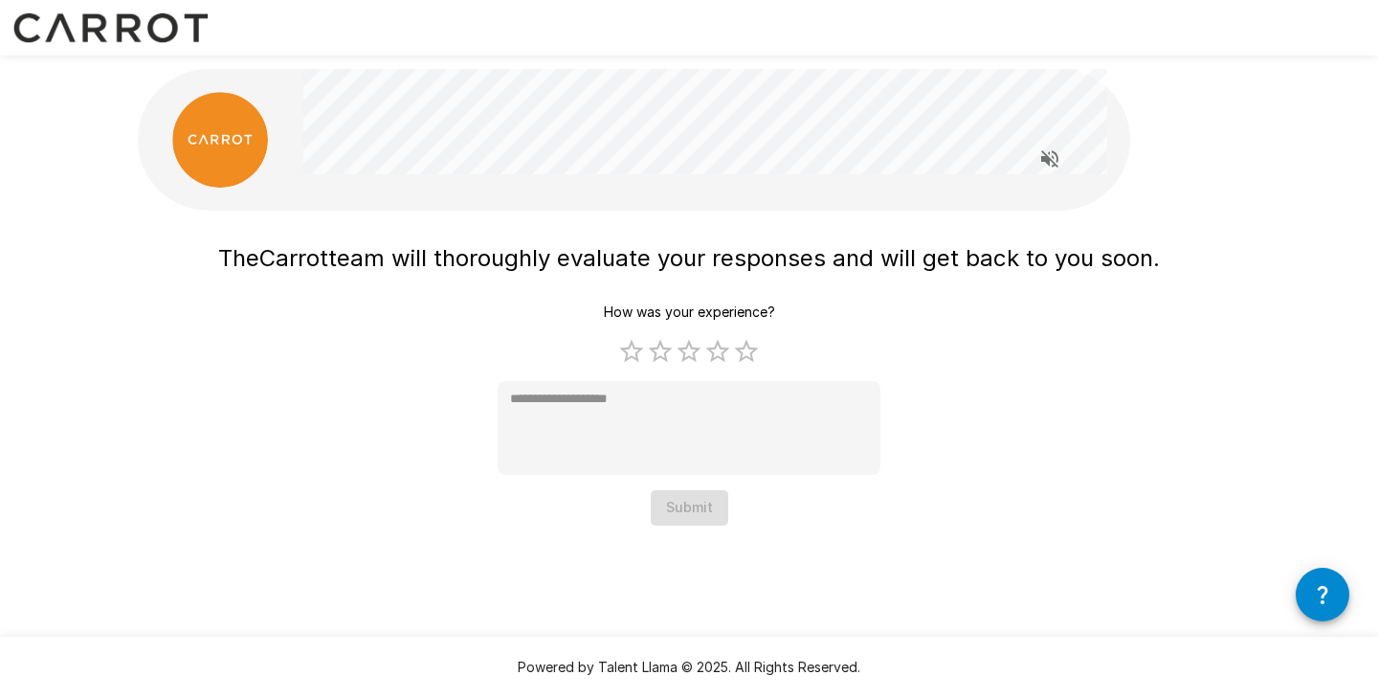
scroll to position [0, 0]
click at [748, 351] on label "5 Stars" at bounding box center [746, 351] width 29 height 29
type textarea "*"
click at [695, 504] on button "Submit" at bounding box center [690, 507] width 78 height 35
